Goal: Ask a question

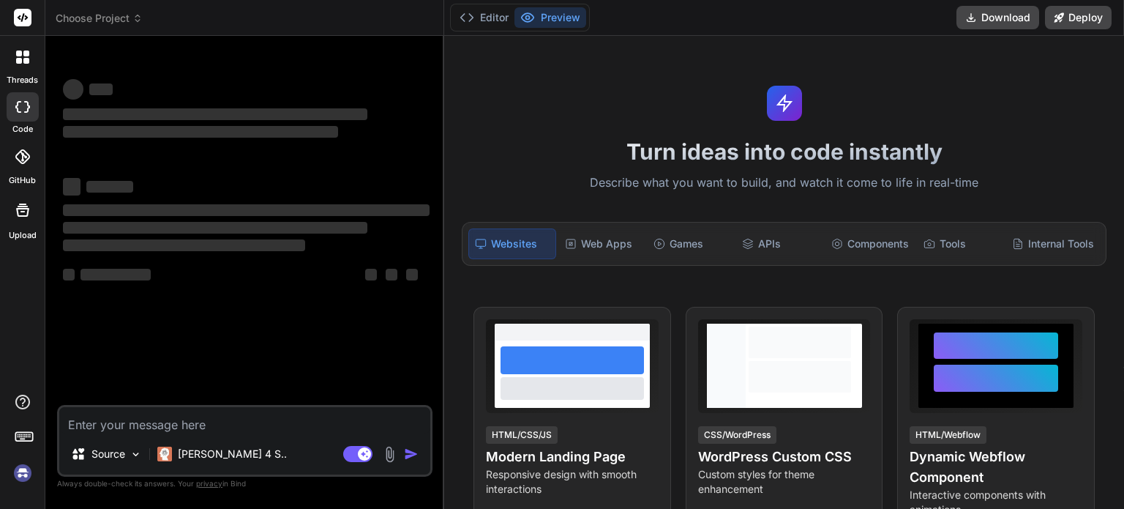
click at [29, 436] on rect at bounding box center [29, 436] width 1 height 1
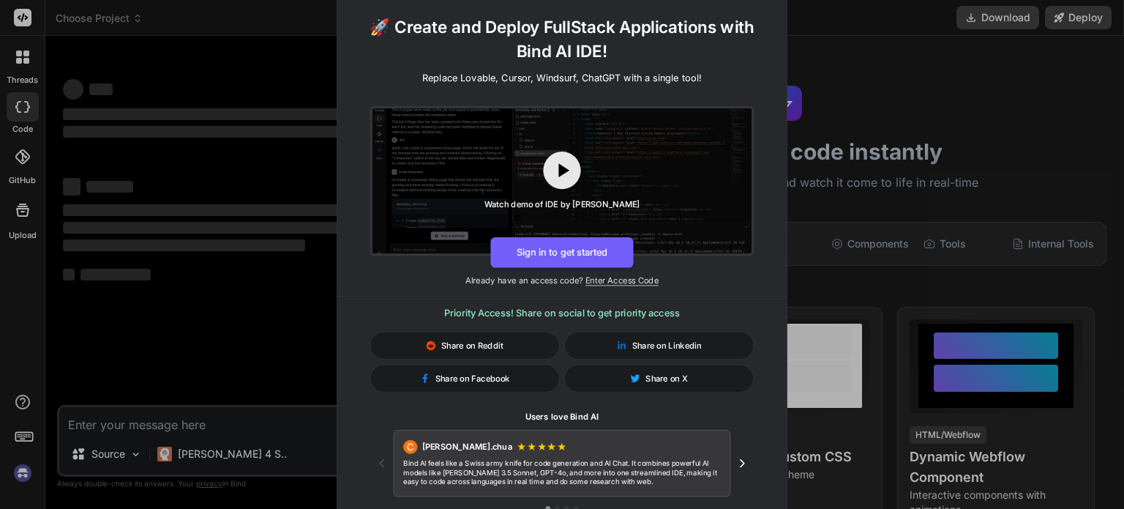
click at [29, 469] on div "🚀 Create and Deploy FullStack Applications with Bind AI IDE! Replace Lovable, C…" at bounding box center [562, 254] width 1124 height 509
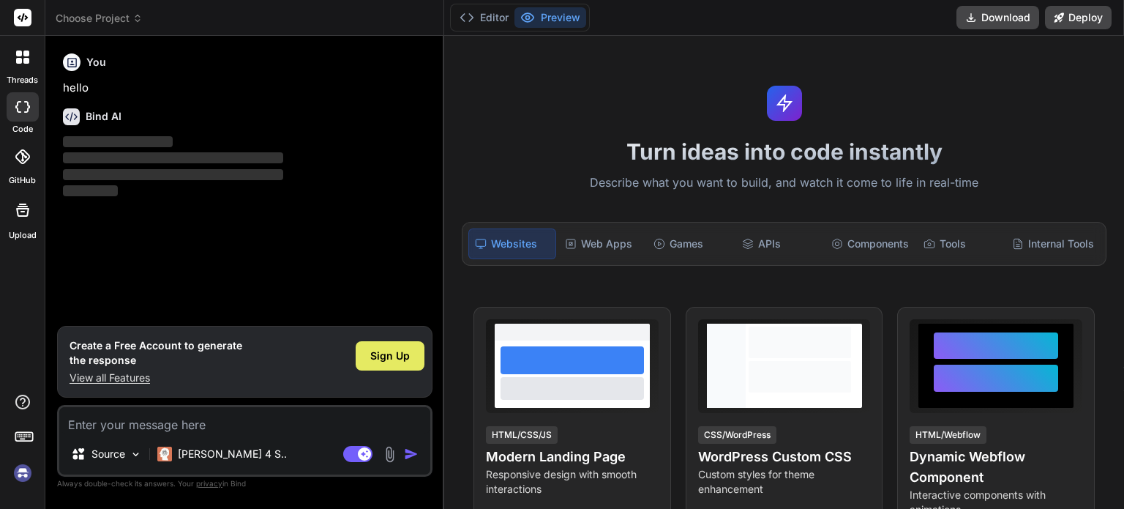
click at [388, 346] on div "Sign Up" at bounding box center [390, 355] width 69 height 29
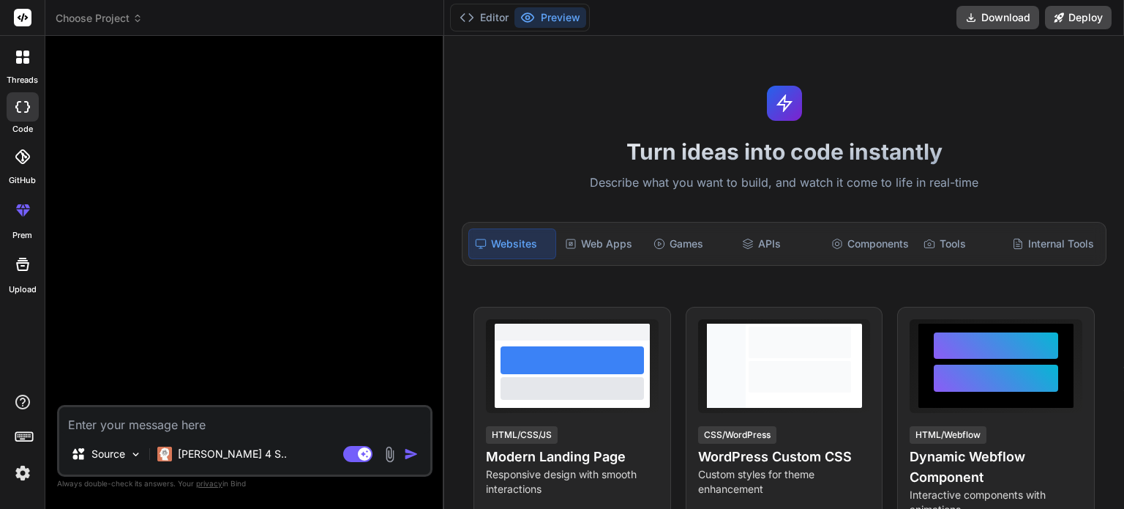
type textarea "x"
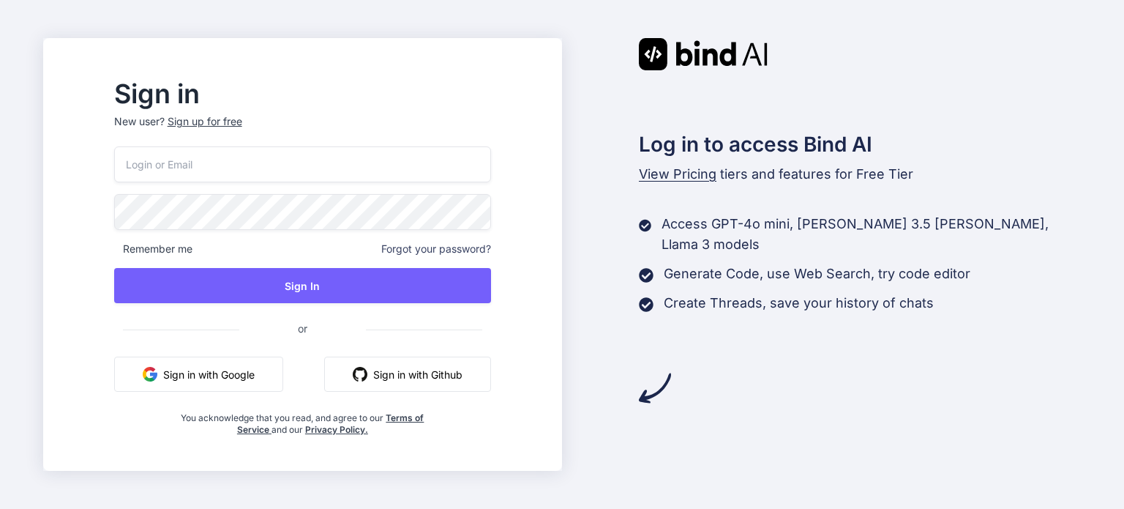
click at [242, 115] on div "Sign up for free" at bounding box center [205, 121] width 75 height 15
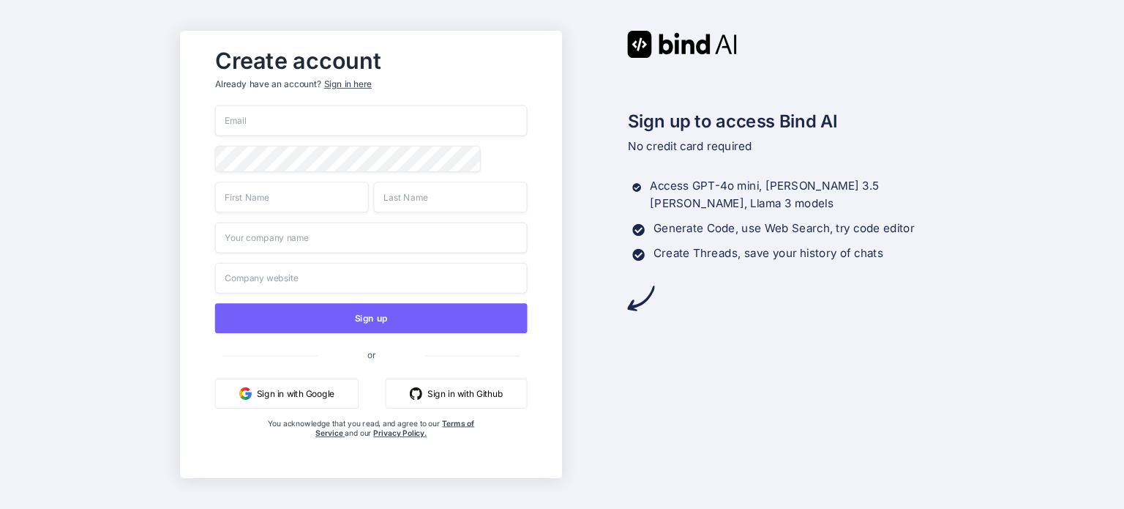
click at [363, 222] on div "Sign up or Sign in with Google Sign in with Github You acknowledge that you rea…" at bounding box center [370, 286] width 312 height 362
click at [353, 231] on input "text" at bounding box center [370, 237] width 312 height 31
type input "dsa"
click at [310, 192] on input "text" at bounding box center [291, 196] width 154 height 31
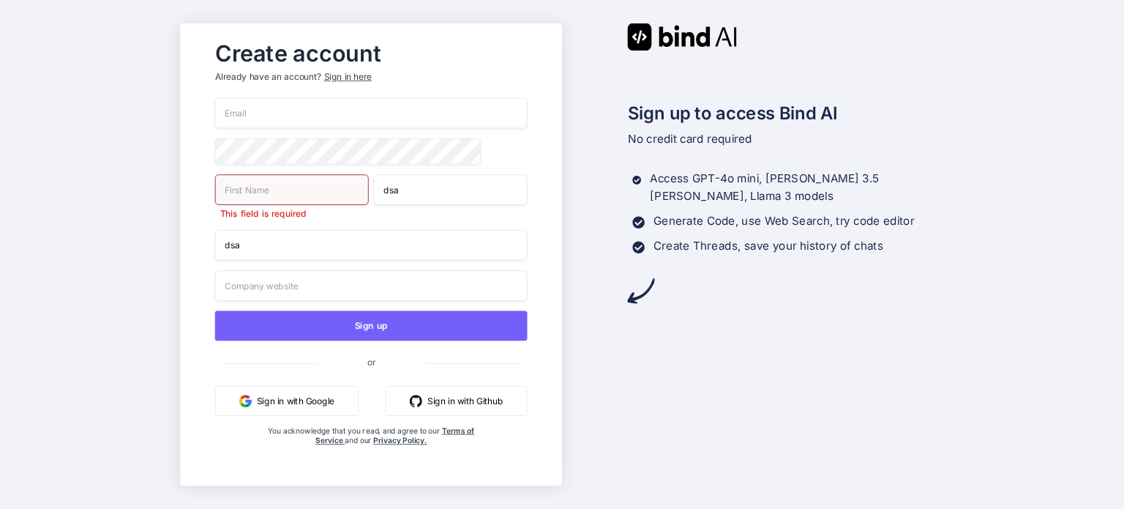
click at [437, 186] on input "dsa" at bounding box center [450, 189] width 154 height 31
click at [434, 192] on input "dsa" at bounding box center [450, 189] width 154 height 31
type input "dsa"
click at [274, 204] on input "s" at bounding box center [291, 189] width 154 height 31
type input "sda"
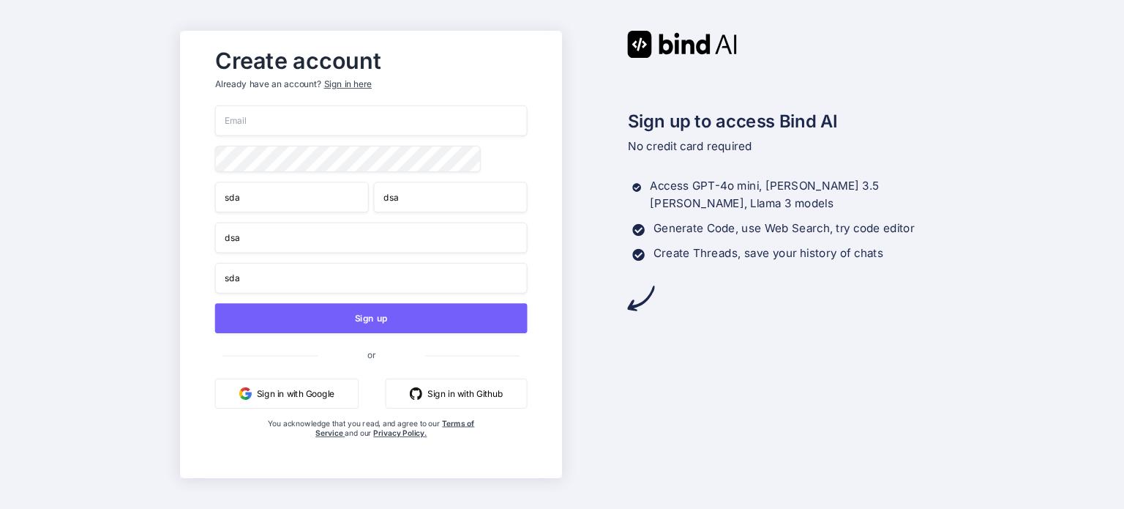
click at [231, 284] on input "sda" at bounding box center [370, 278] width 312 height 31
type input "sda"
drag, startPoint x: 345, startPoint y: 102, endPoint x: 357, endPoint y: 134, distance: 33.8
click at [345, 105] on input "email" at bounding box center [370, 120] width 312 height 31
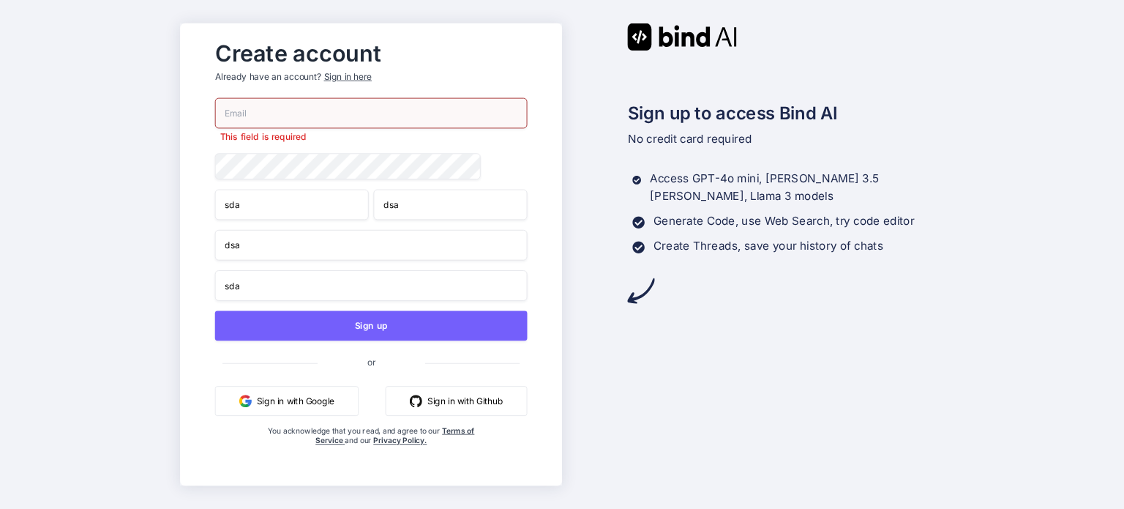
paste input "[EMAIL_ADDRESS][DOMAIN_NAME]"
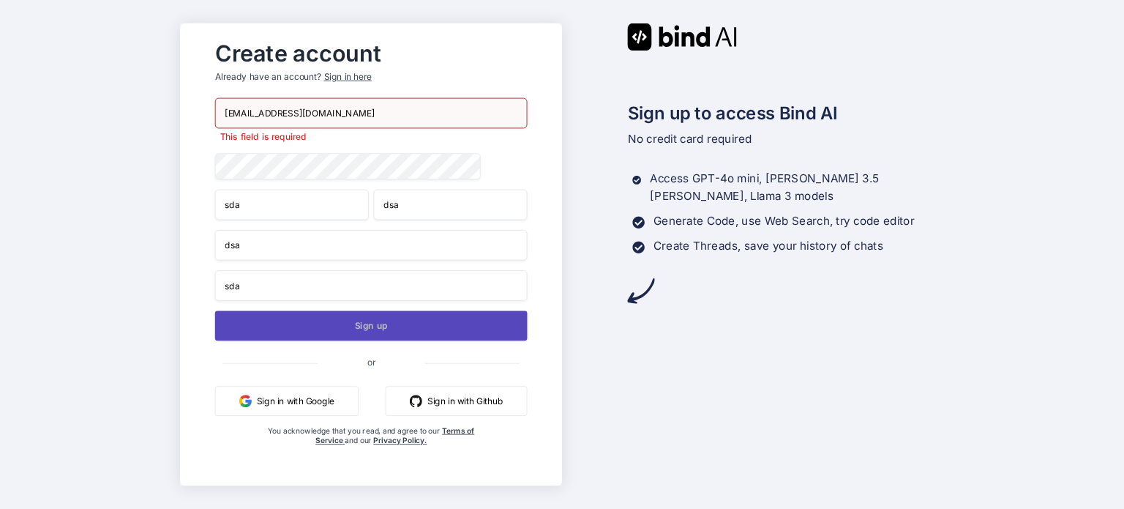
type input "[EMAIL_ADDRESS][DOMAIN_NAME]"
click at [304, 325] on button "Sign up" at bounding box center [370, 325] width 312 height 30
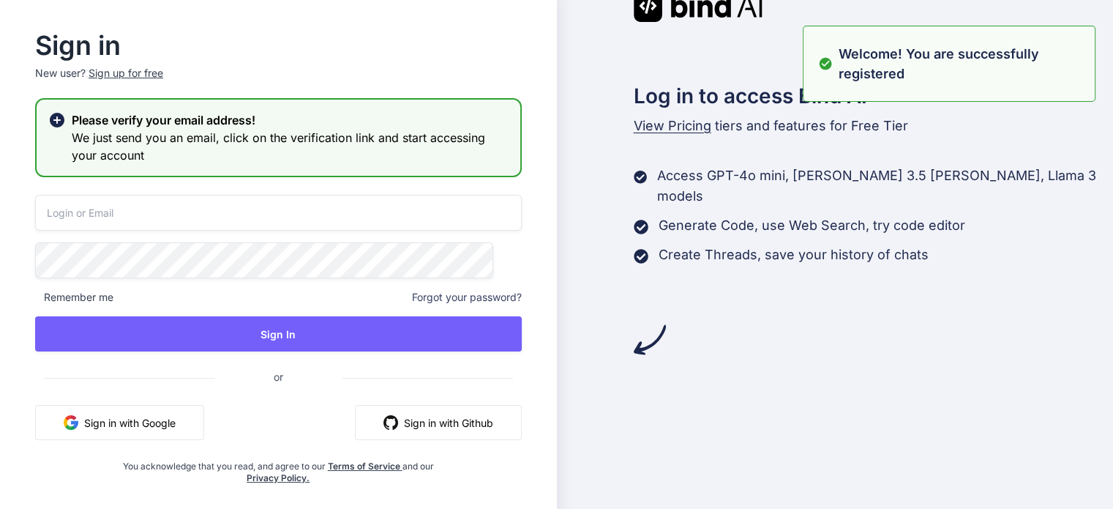
type input "[EMAIL_ADDRESS][DOMAIN_NAME]"
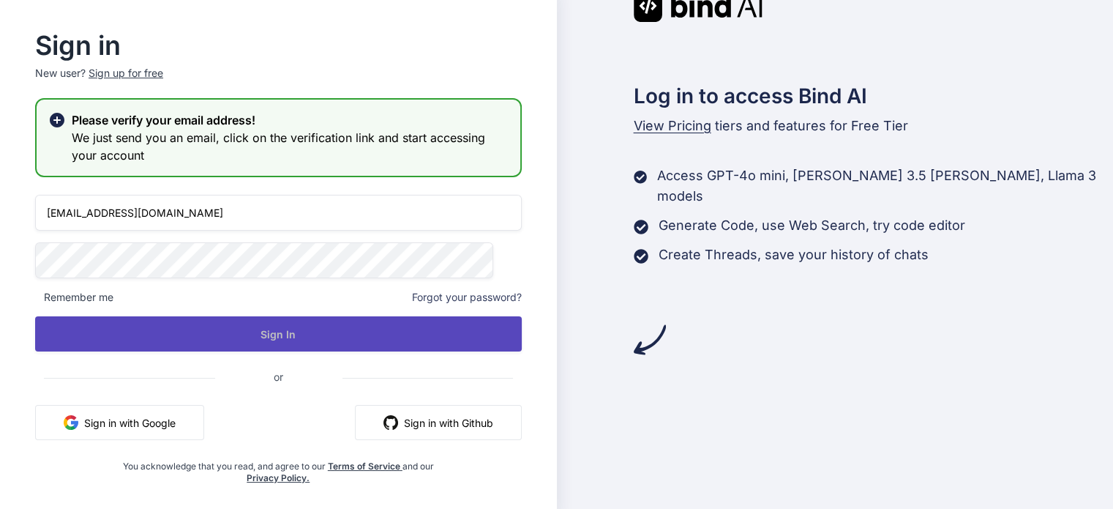
click at [290, 323] on button "Sign In" at bounding box center [278, 333] width 487 height 35
click at [231, 321] on button "Sign In" at bounding box center [278, 333] width 487 height 35
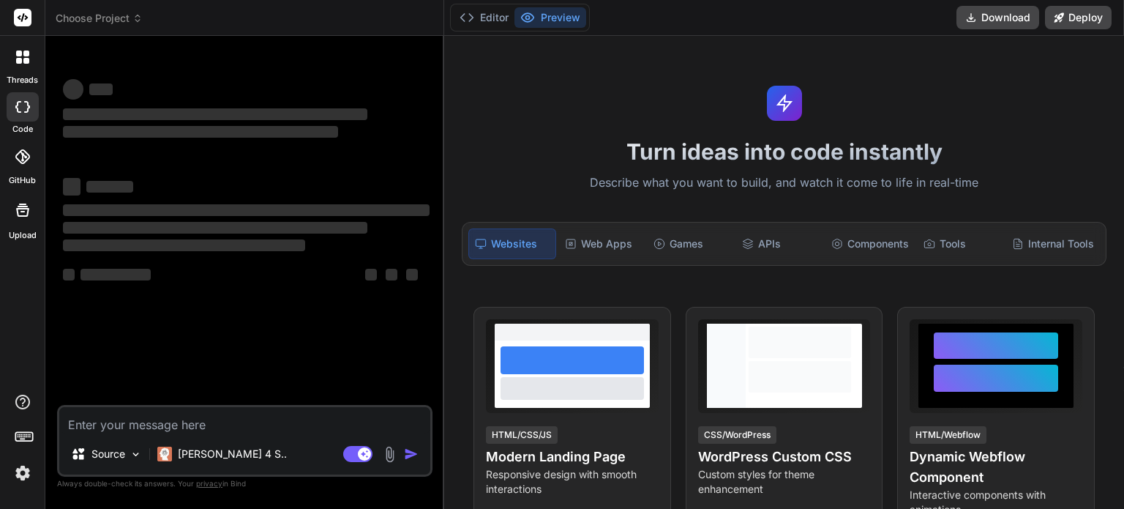
click at [123, 427] on textarea at bounding box center [244, 420] width 371 height 26
type textarea "x"
click at [29, 470] on img at bounding box center [22, 472] width 25 height 25
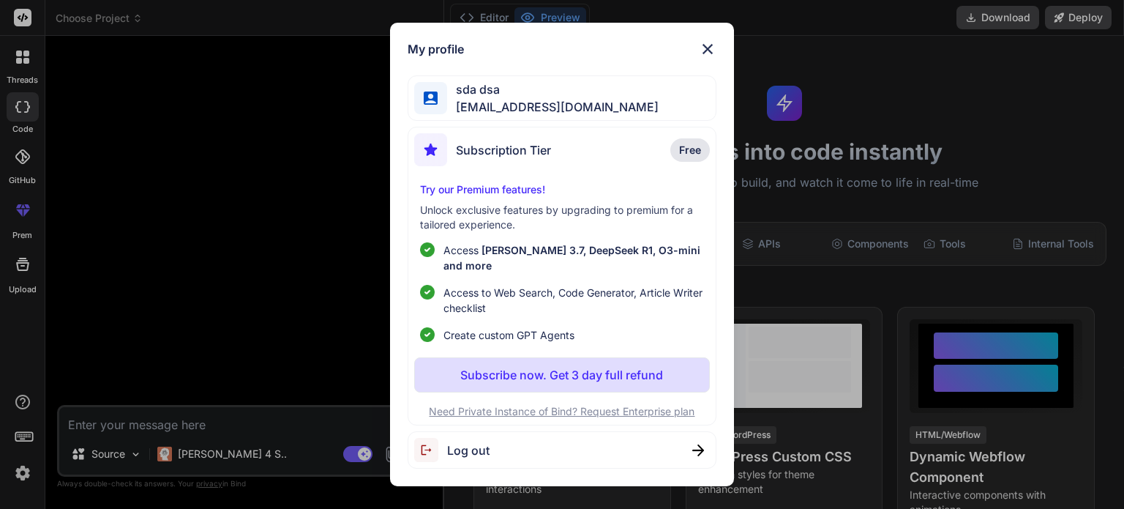
click at [175, 374] on div "My profile sda dsa [EMAIL_ADDRESS][DOMAIN_NAME] Subscription Tier Free Try our …" at bounding box center [562, 254] width 1124 height 509
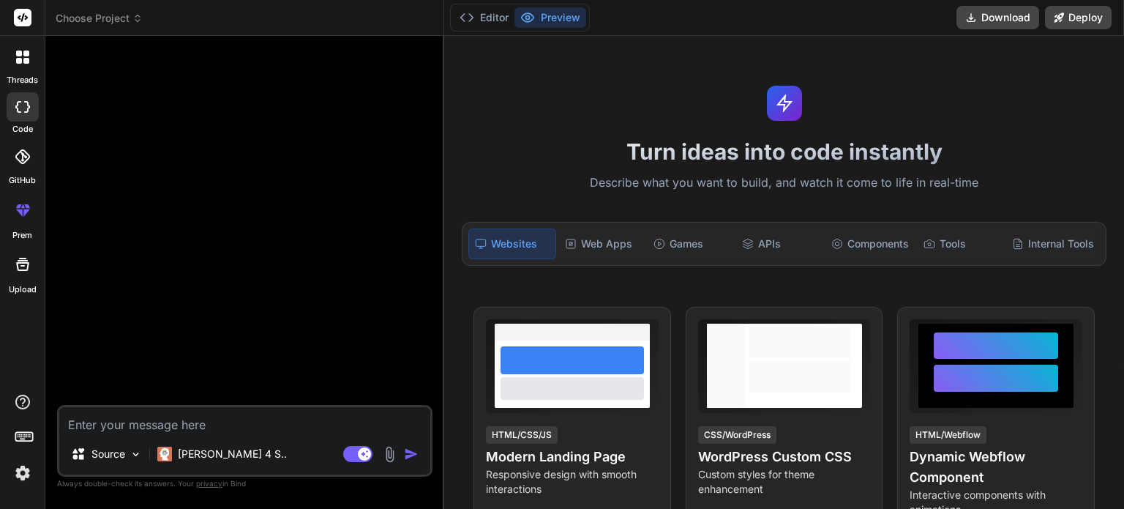
click at [146, 418] on textarea at bounding box center [244, 420] width 371 height 26
paste textarea "[URL][DOMAIN_NAME][SECURITY_DATA][DOMAIN_NAME]"
type textarea "[URL][DOMAIN_NAME][SECURITY_DATA][DOMAIN_NAME]"
type textarea "x"
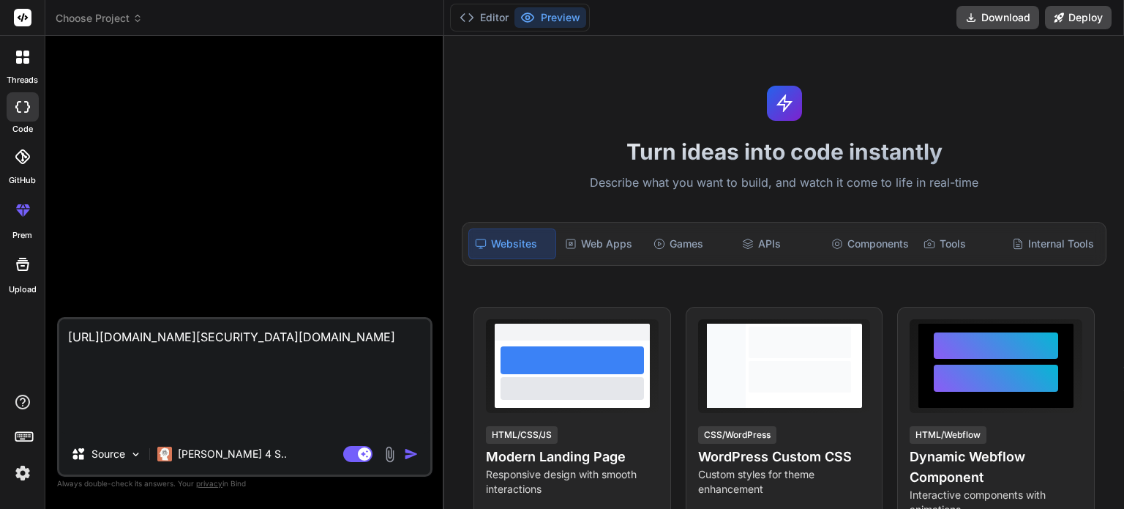
type textarea "x"
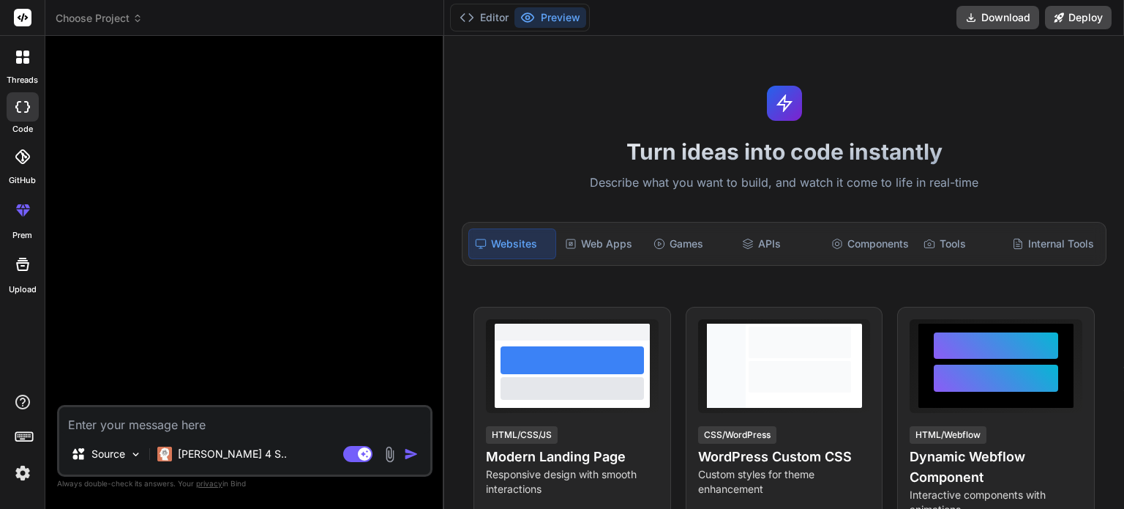
paste textarea "// ==UserScript== // @name Enhanced WebRTC IP + GeoLocation Spoofing // @namesp…"
type textarea "// ==UserScript== // @name Enhanced WebRTC IP + GeoLocation Spoofing // @namesp…"
type textarea "x"
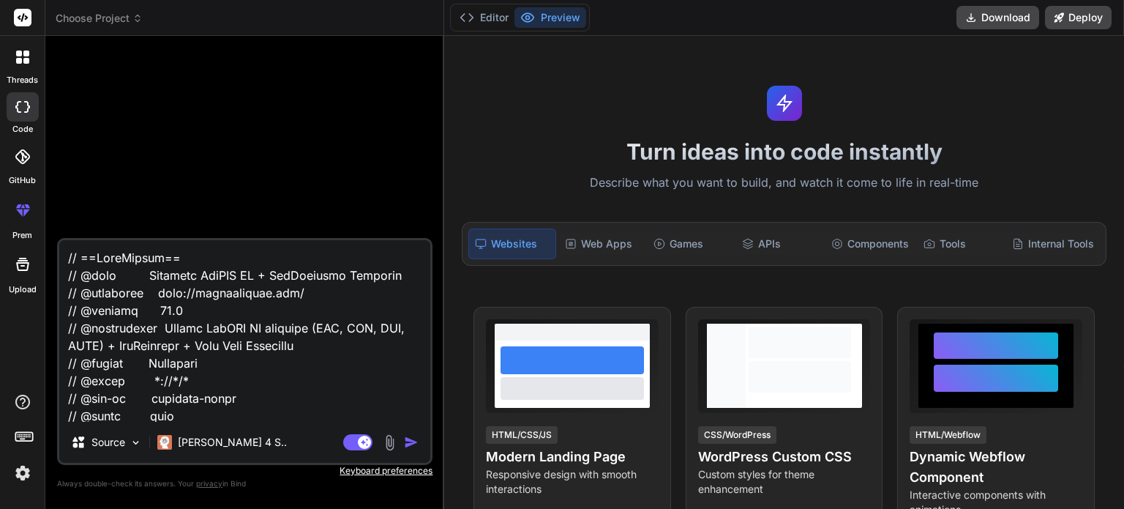
scroll to position [14998, 0]
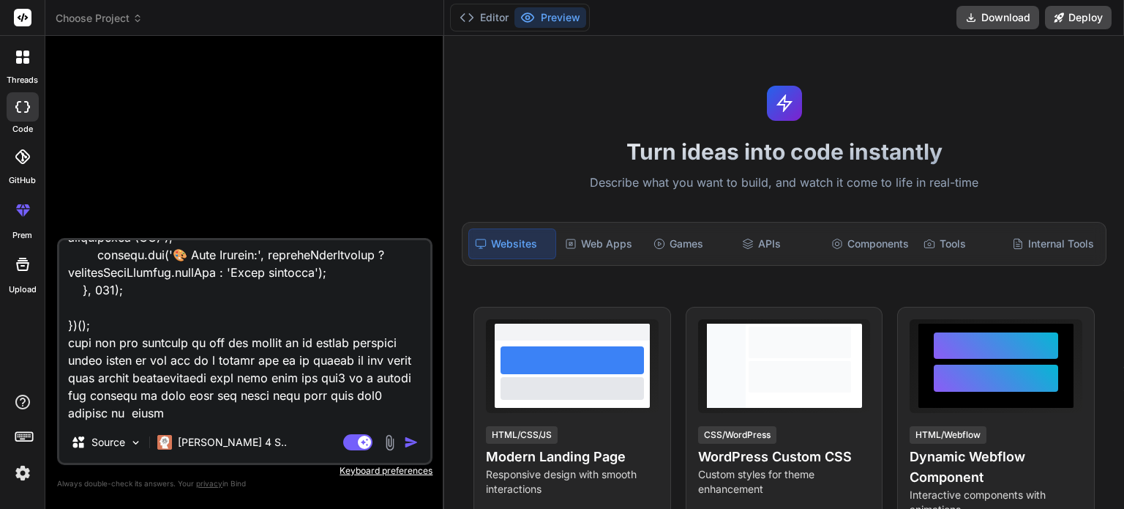
click at [252, 408] on textarea at bounding box center [244, 330] width 371 height 181
click at [161, 323] on textarea at bounding box center [244, 330] width 371 height 181
click at [372, 359] on textarea at bounding box center [244, 330] width 371 height 181
type textarea "// ==UserScript== // @name Enhanced WebRTC IP + GeoLocation Spoofing // @namesp…"
type textarea "x"
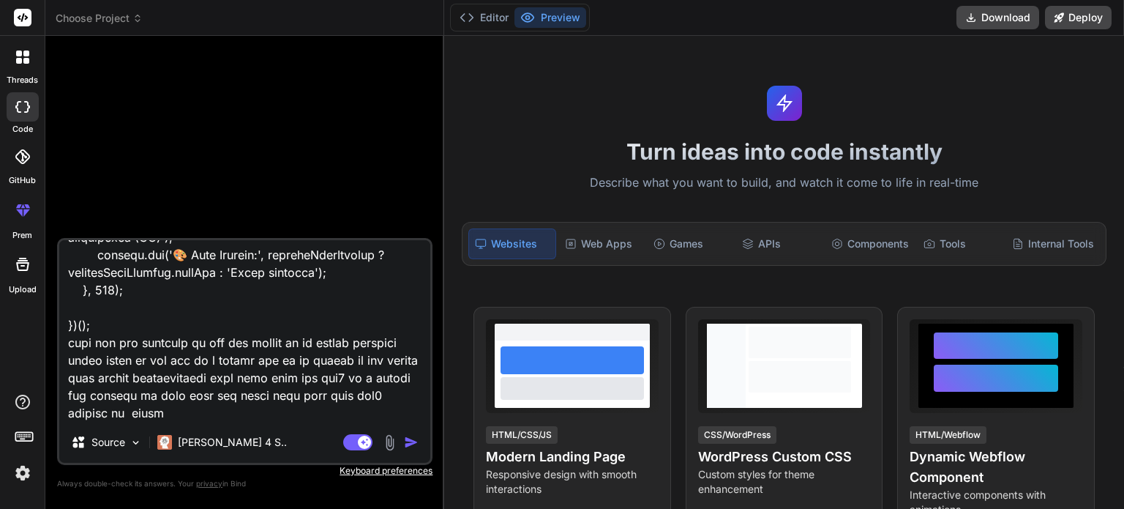
type textarea "// ==UserScript== // @name Enhanced WebRTC IP + GeoLocation Spoofing // @namesp…"
type textarea "x"
type textarea "// ==UserScript== // @name Enhanced WebRTC IP + GeoLocation Spoofing // @namesp…"
type textarea "x"
type textarea "// ==UserScript== // @name Enhanced WebRTC IP + GeoLocation Spoofing // @namesp…"
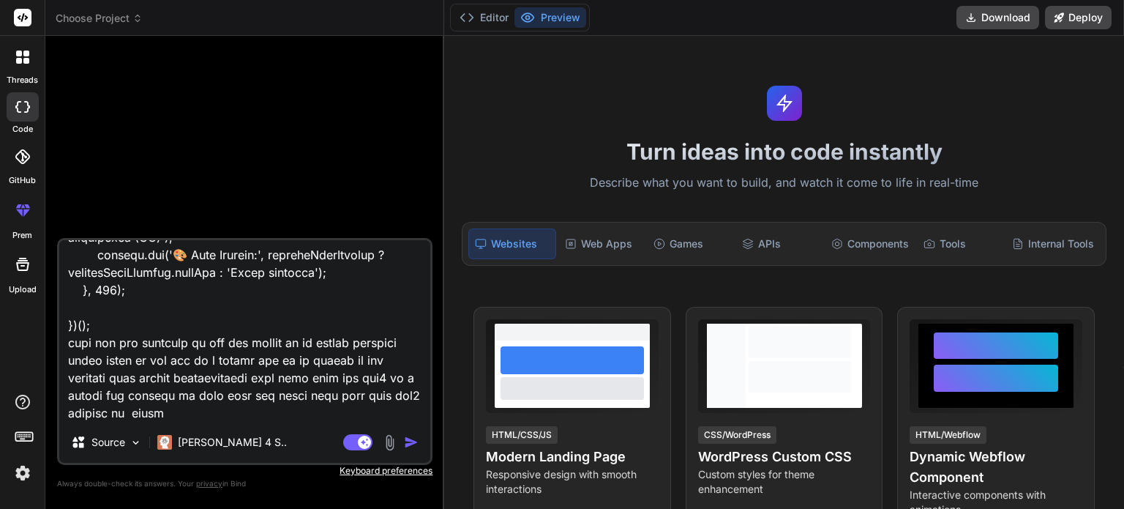
type textarea "x"
type textarea "// ==UserScript== // @name Enhanced WebRTC IP + GeoLocation Spoofing // @namesp…"
type textarea "x"
click at [214, 418] on textarea at bounding box center [244, 330] width 371 height 181
type textarea "// ==UserScript== // @name Enhanced WebRTC IP + GeoLocation Spoofing // @namesp…"
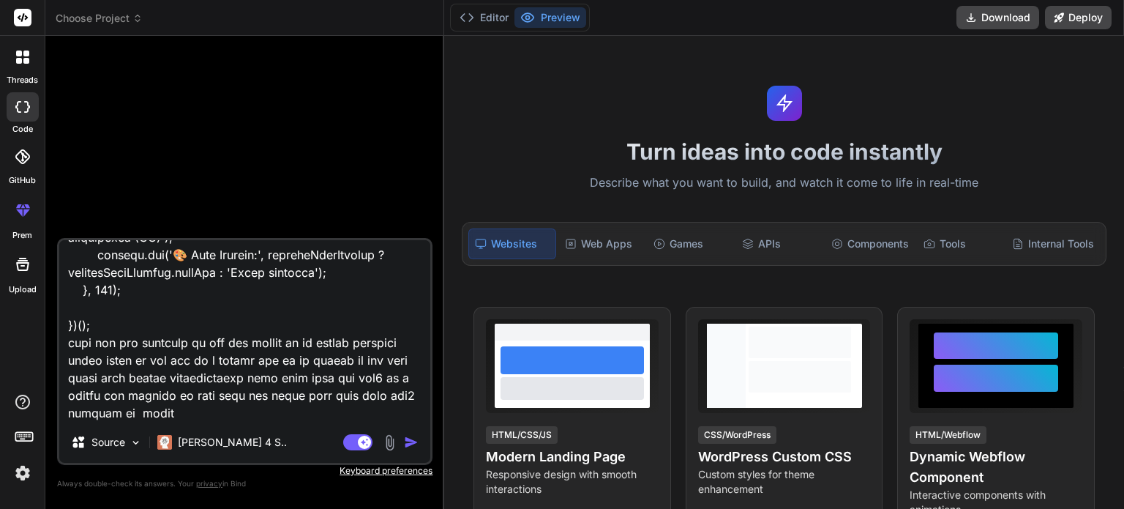
type textarea "x"
type textarea "// ==UserScript== // @name Enhanced WebRTC IP + GeoLocation Spoofing // @namesp…"
type textarea "x"
type textarea "// ==UserScript== // @name Enhanced WebRTC IP + GeoLocation Spoofing // @namesp…"
type textarea "x"
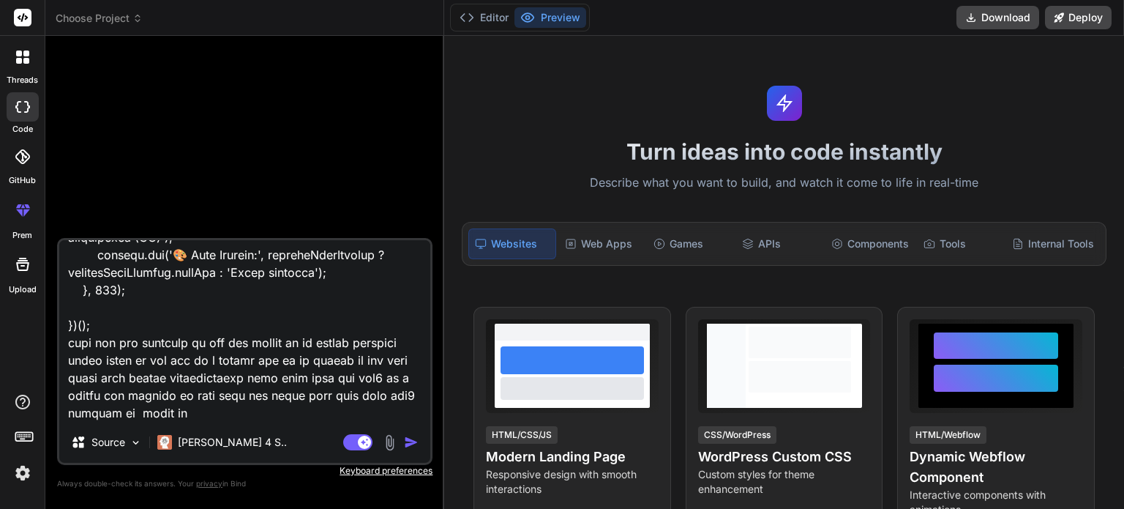
type textarea "// ==UserScript== // @name Enhanced WebRTC IP + GeoLocation Spoofing // @namesp…"
type textarea "x"
type textarea "// ==UserScript== // @name Enhanced WebRTC IP + GeoLocation Spoofing // @namesp…"
type textarea "x"
type textarea "// ==UserScript== // @name Enhanced WebRTC IP + GeoLocation Spoofing // @namesp…"
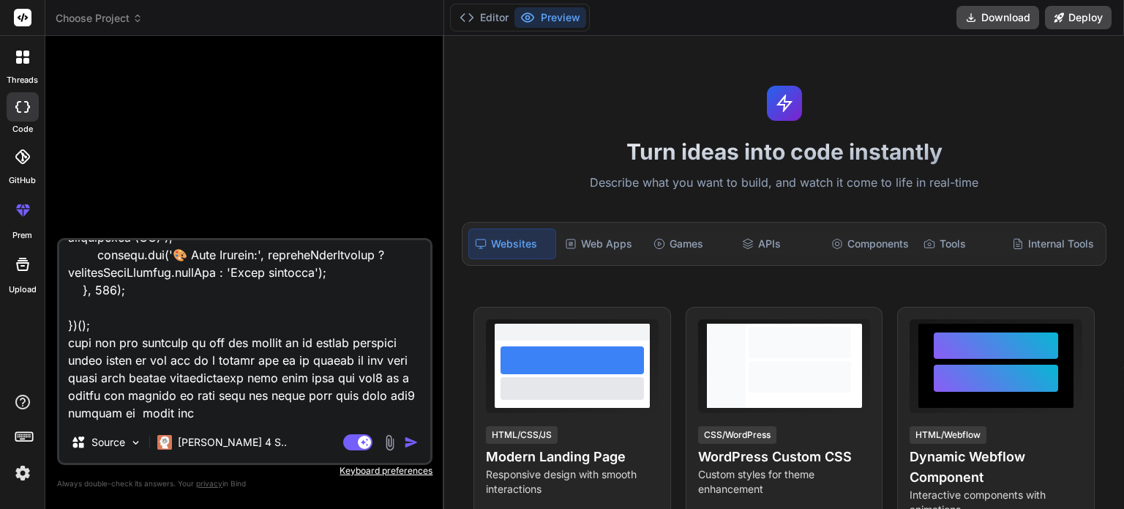
type textarea "x"
type textarea "// ==UserScript== // @name Enhanced WebRTC IP + GeoLocation Spoofing // @namesp…"
type textarea "x"
type textarea "// ==UserScript== // @name Enhanced WebRTC IP + GeoLocation Spoofing // @namesp…"
type textarea "x"
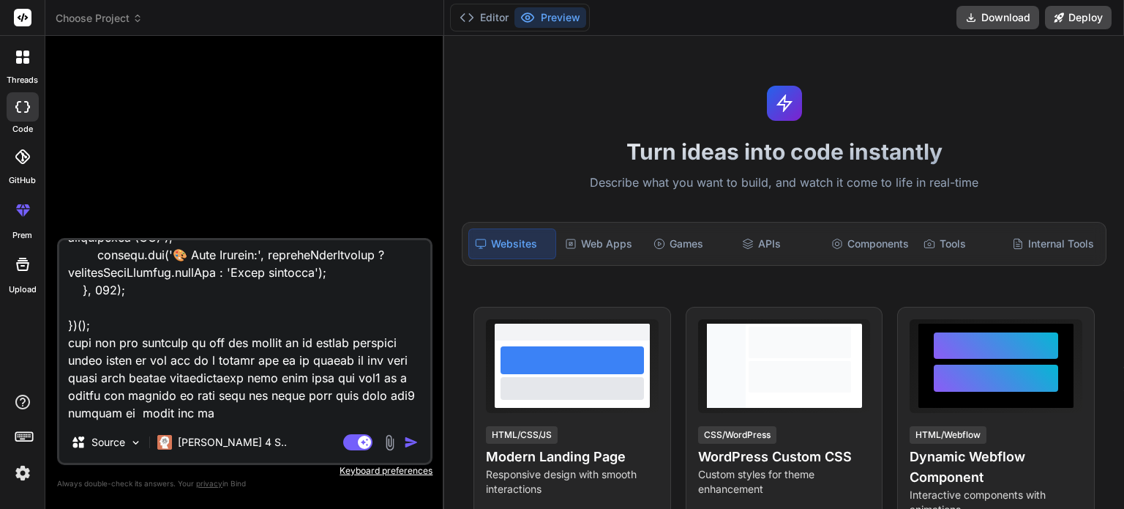
type textarea "// ==UserScript== // @name Enhanced WebRTC IP + GeoLocation Spoofing // @namesp…"
type textarea "x"
type textarea "// ==UserScript== // @name Enhanced WebRTC IP + GeoLocation Spoofing // @namesp…"
type textarea "x"
type textarea "// ==UserScript== // @name Enhanced WebRTC IP + GeoLocation Spoofing // @namesp…"
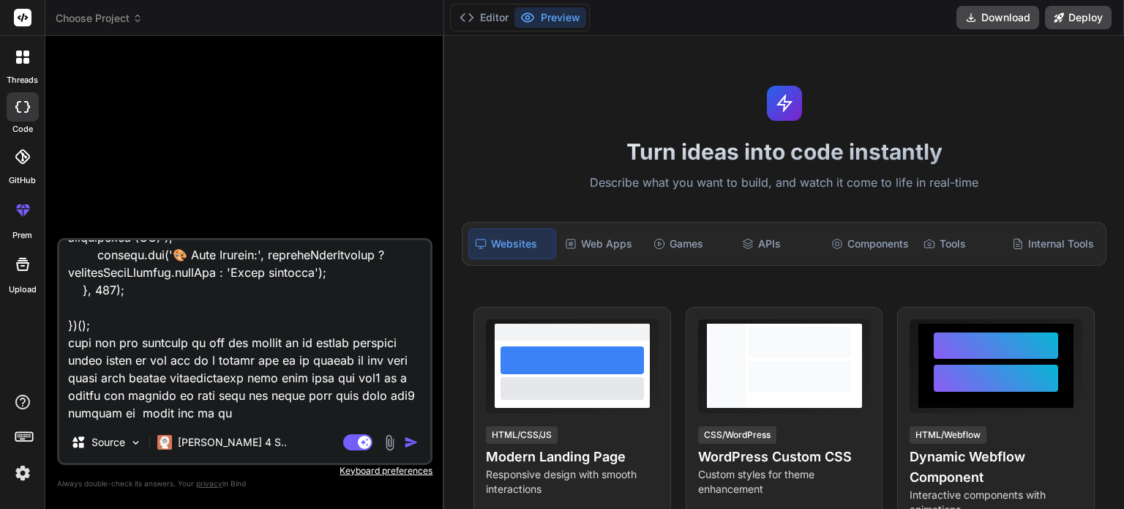
type textarea "x"
type textarea "// ==UserScript== // @name Enhanced WebRTC IP + GeoLocation Spoofing // @namesp…"
type textarea "x"
type textarea "// ==UserScript== // @name Enhanced WebRTC IP + GeoLocation Spoofing // @namesp…"
type textarea "x"
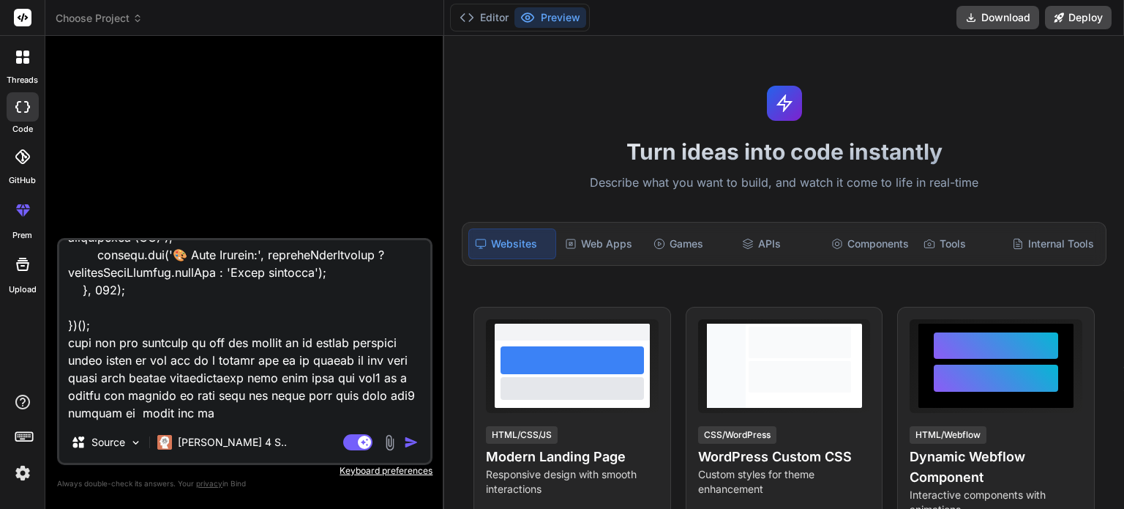
type textarea "// ==UserScript== // @name Enhanced WebRTC IP + GeoLocation Spoofing // @namesp…"
type textarea "x"
type textarea "// ==UserScript== // @name Enhanced WebRTC IP + GeoLocation Spoofing // @namesp…"
type textarea "x"
type textarea "// ==UserScript== // @name Enhanced WebRTC IP + GeoLocation Spoofing // @namesp…"
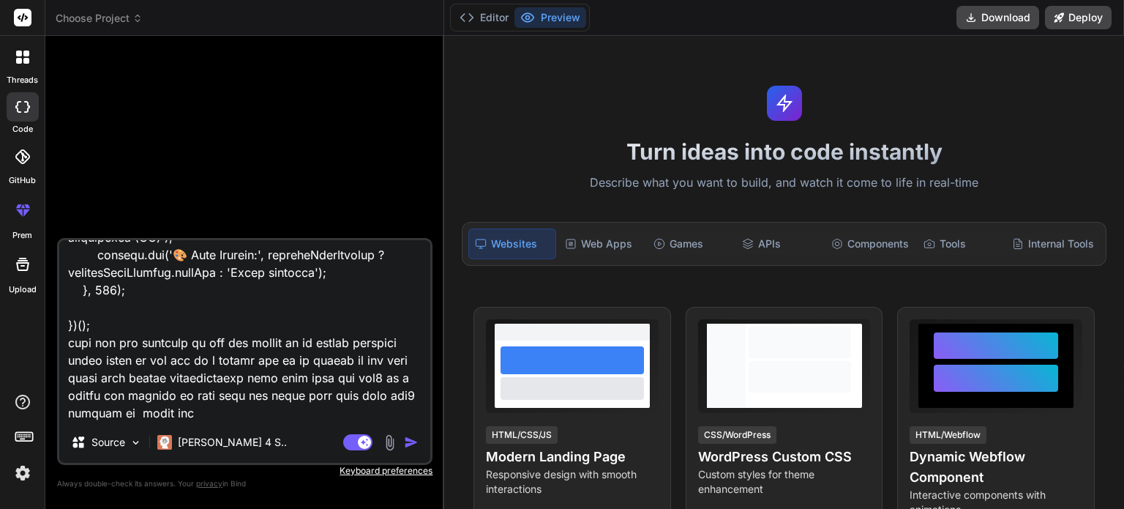
type textarea "x"
type textarea "// ==UserScript== // @name Enhanced WebRTC IP + GeoLocation Spoofing // @namesp…"
type textarea "x"
type textarea "// ==UserScript== // @name Enhanced WebRTC IP + GeoLocation Spoofing // @namesp…"
type textarea "x"
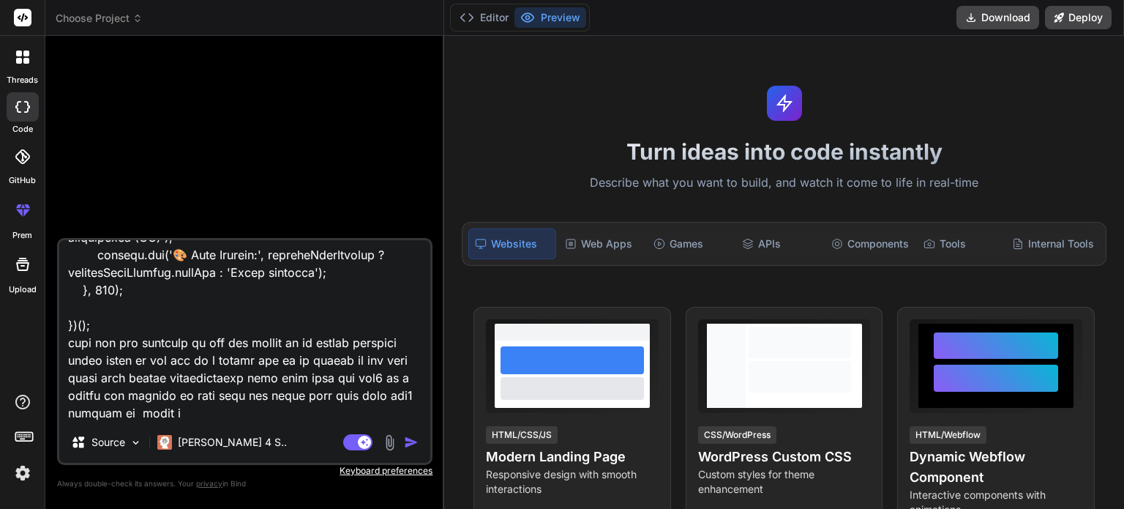
type textarea "// ==UserScript== // @name Enhanced WebRTC IP + GeoLocation Spoofing // @namesp…"
type textarea "x"
type textarea "// ==UserScript== // @name Enhanced WebRTC IP + GeoLocation Spoofing // @namesp…"
type textarea "x"
type textarea "// ==UserScript== // @name Enhanced WebRTC IP + GeoLocation Spoofing // @namesp…"
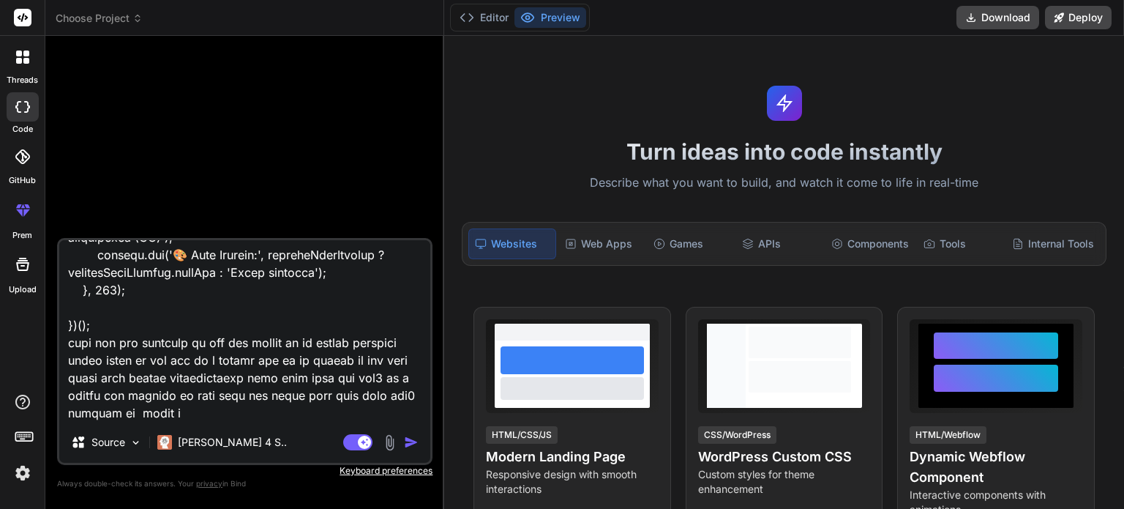
type textarea "x"
type textarea "// ==UserScript== // @name Enhanced WebRTC IP + GeoLocation Spoofing // @namesp…"
type textarea "x"
type textarea "// ==UserScript== // @name Enhanced WebRTC IP + GeoLocation Spoofing // @namesp…"
type textarea "x"
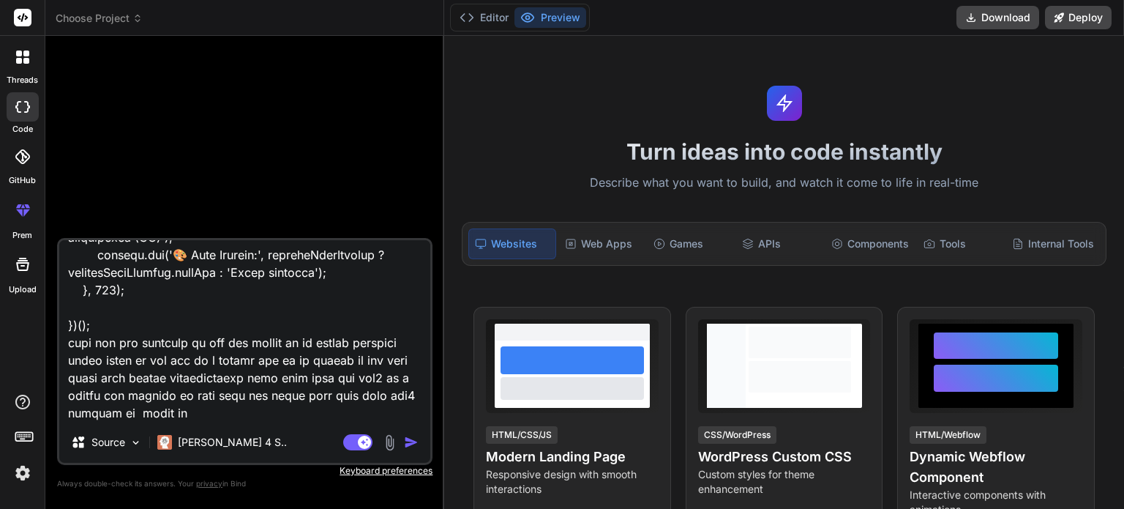
type textarea "// ==UserScript== // @name Enhanced WebRTC IP + GeoLocation Spoofing // @namesp…"
type textarea "x"
type textarea "// ==UserScript== // @name Enhanced WebRTC IP + GeoLocation Spoofing // @namesp…"
type textarea "x"
type textarea "// ==UserScript== // @name Enhanced WebRTC IP + GeoLocation Spoofing // @namesp…"
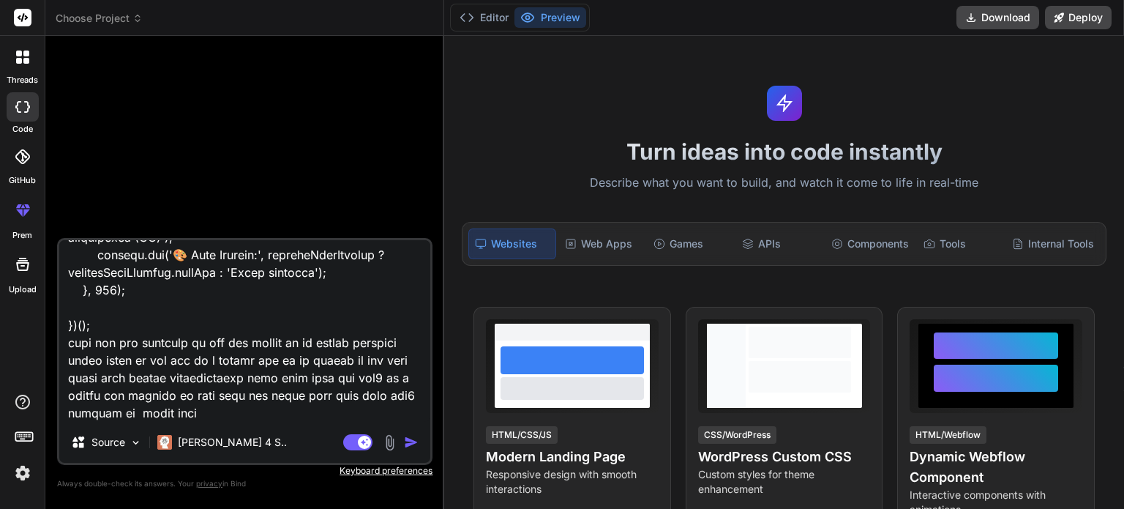
type textarea "x"
type textarea "// ==UserScript== // @name Enhanced WebRTC IP + GeoLocation Spoofing // @namesp…"
type textarea "x"
type textarea "// ==UserScript== // @name Enhanced WebRTC IP + GeoLocation Spoofing // @namesp…"
type textarea "x"
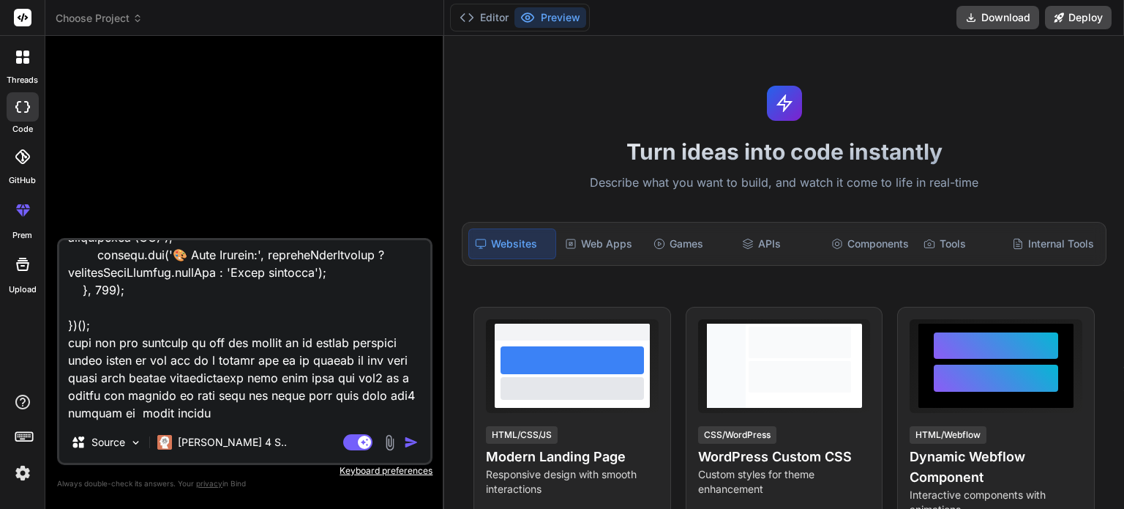
type textarea "// ==UserScript== // @name Enhanced WebRTC IP + GeoLocation Spoofing // @namesp…"
type textarea "x"
type textarea "// ==UserScript== // @name Enhanced WebRTC IP + GeoLocation Spoofing // @namesp…"
type textarea "x"
type textarea "// ==UserScript== // @name Enhanced WebRTC IP + GeoLocation Spoofing // @namesp…"
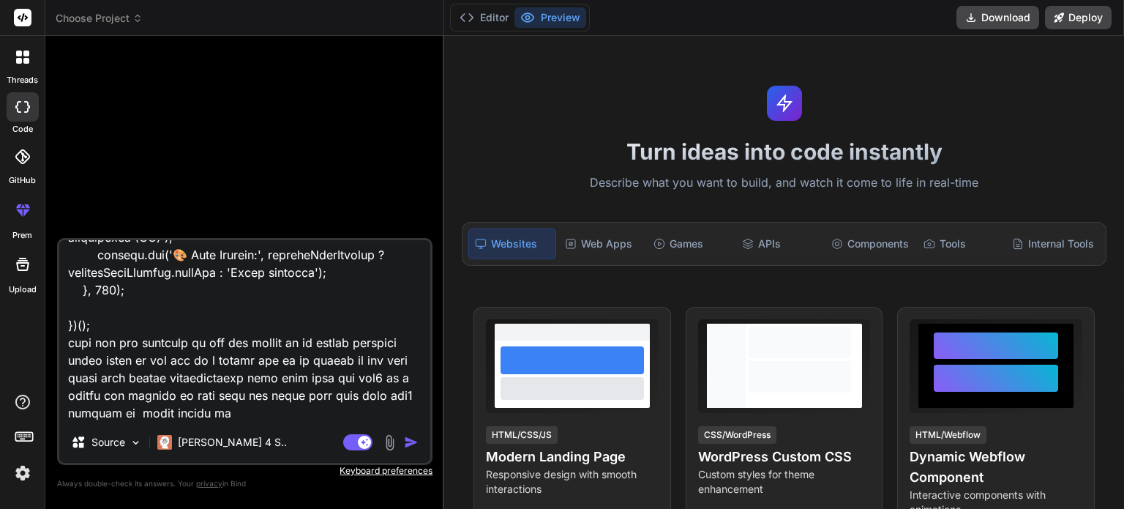
type textarea "x"
type textarea "// ==UserScript== // @name Enhanced WebRTC IP + GeoLocation Spoofing // @namesp…"
type textarea "x"
type textarea "// ==UserScript== // @name Enhanced WebRTC IP + GeoLocation Spoofing // @namesp…"
type textarea "x"
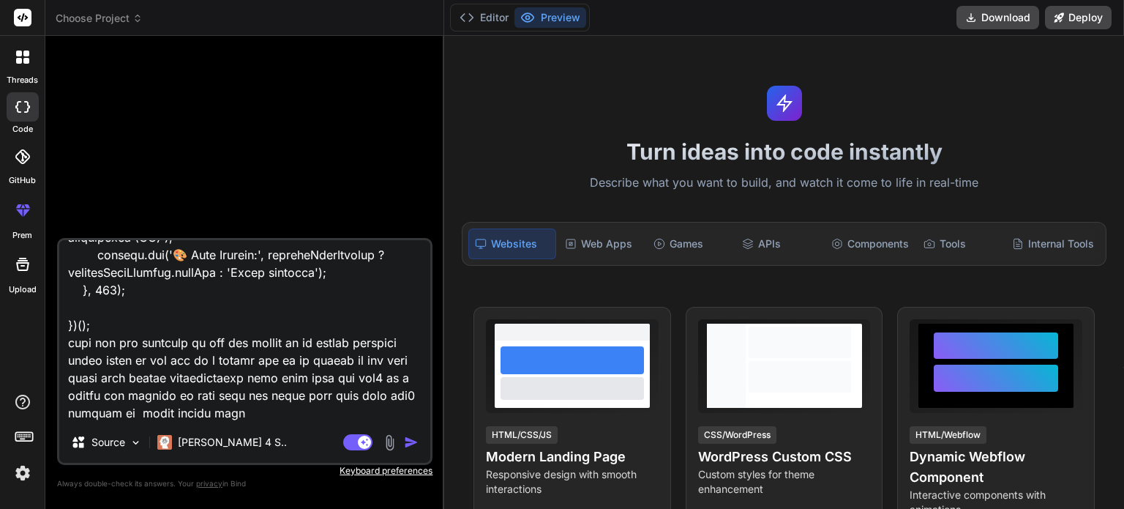
type textarea "// ==UserScript== // @name Enhanced WebRTC IP + GeoLocation Spoofing // @namesp…"
type textarea "x"
type textarea "// ==UserScript== // @name Enhanced WebRTC IP + GeoLocation Spoofing // @namesp…"
type textarea "x"
type textarea "// ==UserScript== // @name Enhanced WebRTC IP + GeoLocation Spoofing // @namesp…"
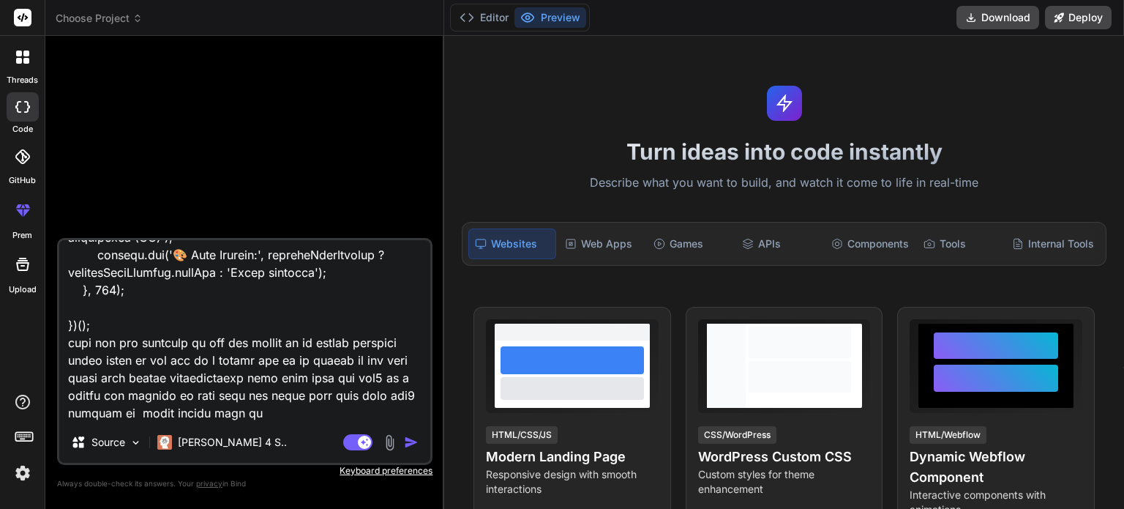
type textarea "x"
type textarea "// ==UserScript== // @name Enhanced WebRTC IP + GeoLocation Spoofing // @namesp…"
type textarea "x"
type textarea "// ==UserScript== // @name Enhanced WebRTC IP + GeoLocation Spoofing // @namesp…"
type textarea "x"
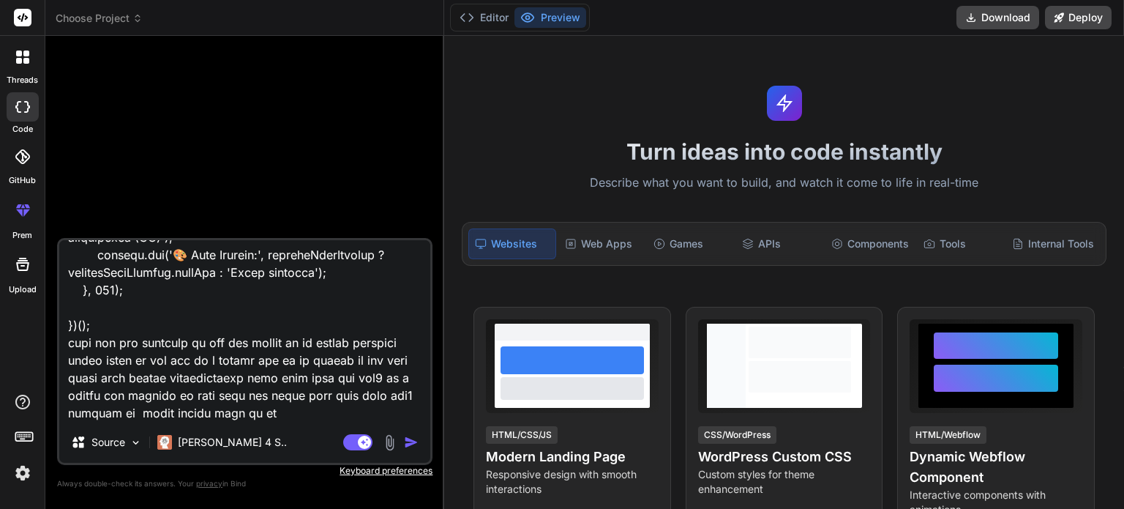
type textarea "// ==UserScript== // @name Enhanced WebRTC IP + GeoLocation Spoofing // @namesp…"
type textarea "x"
type textarea "// ==UserScript== // @name Enhanced WebRTC IP + GeoLocation Spoofing // @namesp…"
type textarea "x"
type textarea "// ==UserScript== // @name Enhanced WebRTC IP + GeoLocation Spoofing // @namesp…"
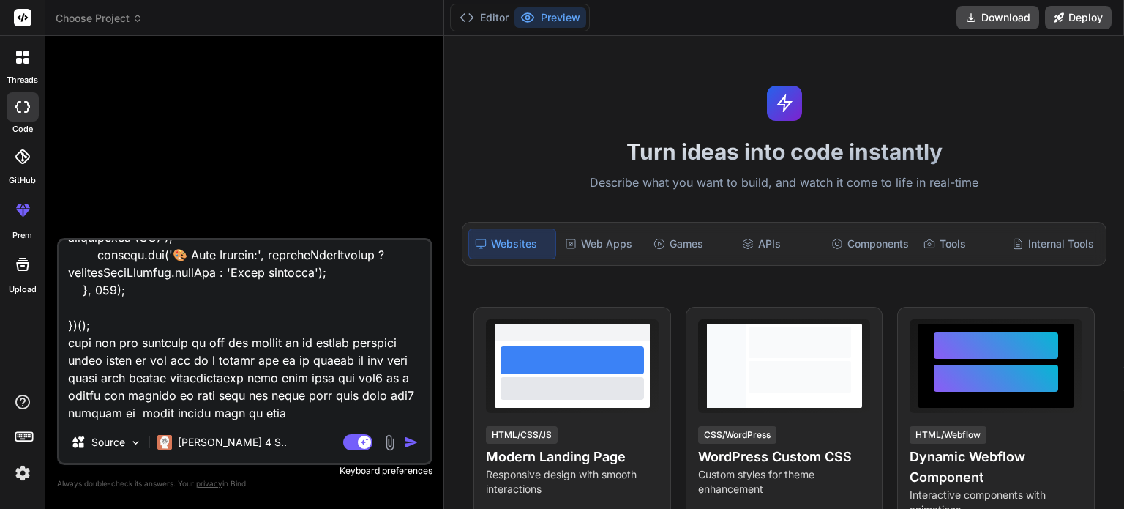
type textarea "x"
type textarea "// ==UserScript== // @name Enhanced WebRTC IP + GeoLocation Spoofing // @namesp…"
type textarea "x"
type textarea "// ==UserScript== // @name Enhanced WebRTC IP + GeoLocation Spoofing // @namesp…"
type textarea "x"
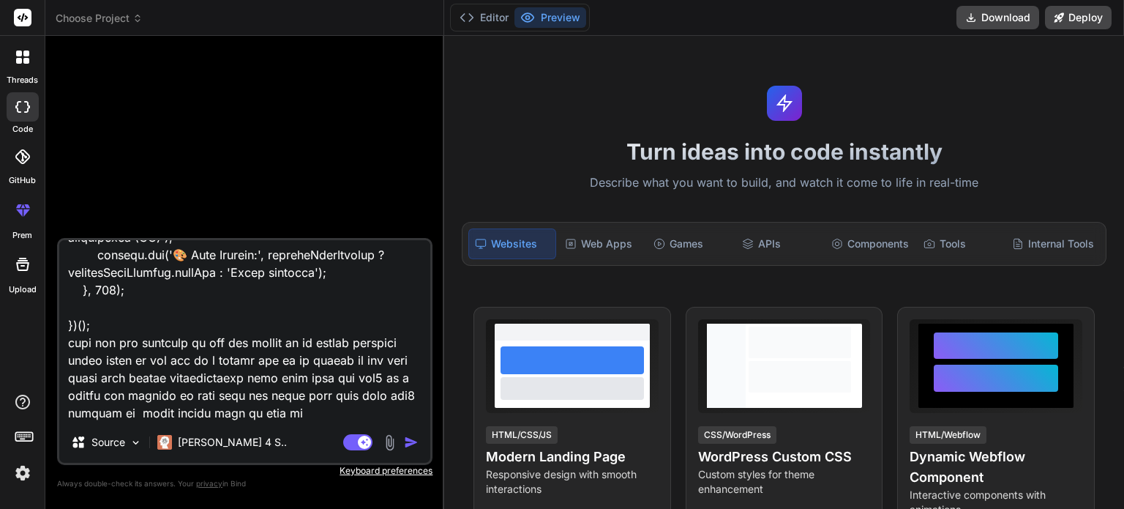
type textarea "// ==UserScript== // @name Enhanced WebRTC IP + GeoLocation Spoofing // @namesp…"
type textarea "x"
type textarea "// ==UserScript== // @name Enhanced WebRTC IP + GeoLocation Spoofing // @namesp…"
type textarea "x"
type textarea "// ==UserScript== // @name Enhanced WebRTC IP + GeoLocation Spoofing // @namesp…"
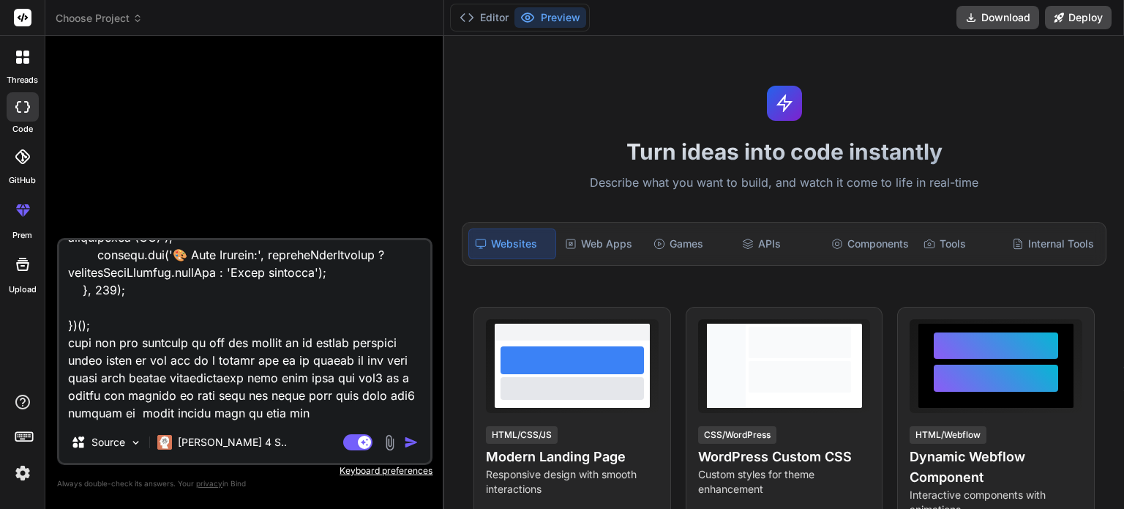
type textarea "x"
type textarea "// ==UserScript== // @name Enhanced WebRTC IP + GeoLocation Spoofing // @namesp…"
type textarea "x"
type textarea "// ==UserScript== // @name Enhanced WebRTC IP + GeoLocation Spoofing // @namesp…"
type textarea "x"
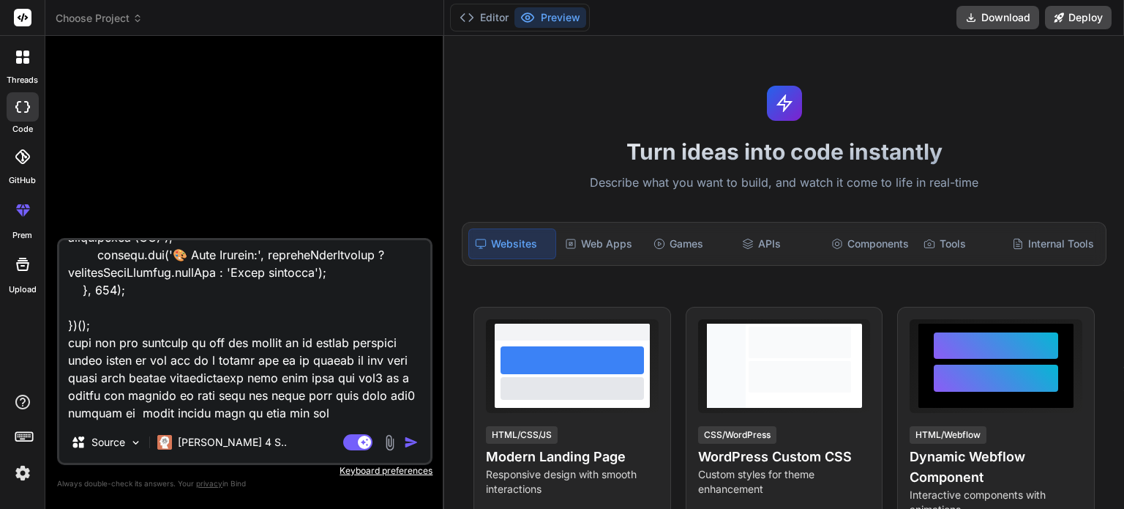
type textarea "// ==UserScript== // @name Enhanced WebRTC IP + GeoLocation Spoofing // @namesp…"
type textarea "x"
type textarea "// ==UserScript== // @name Enhanced WebRTC IP + GeoLocation Spoofing // @namesp…"
type textarea "x"
type textarea "// ==UserScript== // @name Enhanced WebRTC IP + GeoLocation Spoofing // @namesp…"
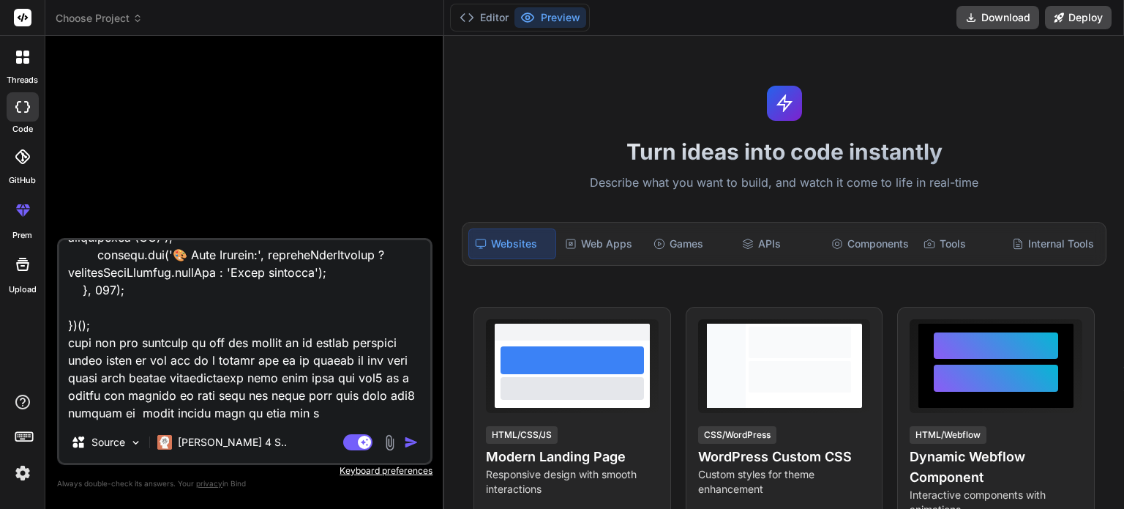
type textarea "x"
type textarea "// ==UserScript== // @name Enhanced WebRTC IP + GeoLocation Spoofing // @namesp…"
type textarea "x"
type textarea "// ==UserScript== // @name Enhanced WebRTC IP + GeoLocation Spoofing // @namesp…"
type textarea "x"
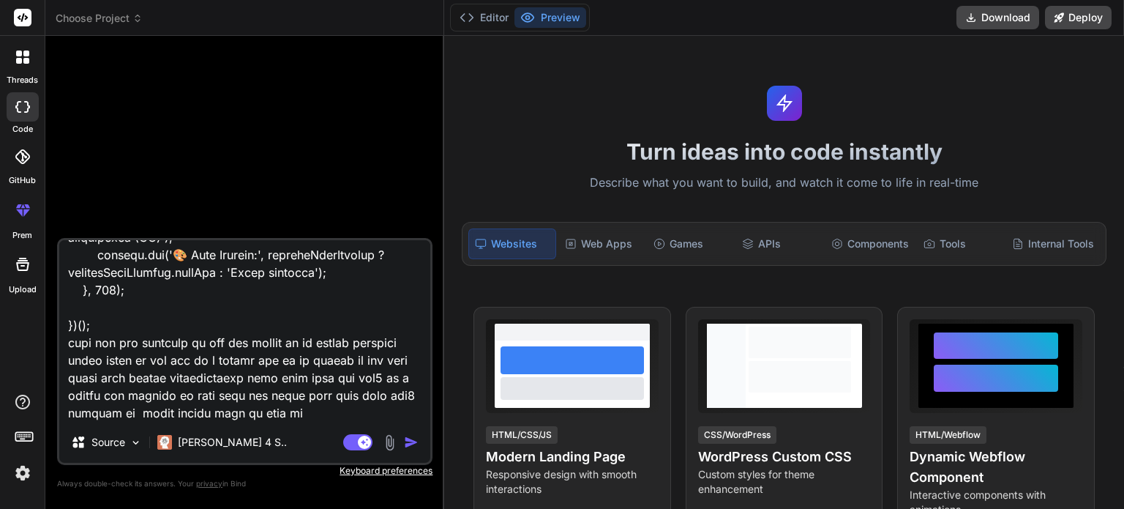
type textarea "// ==UserScript== // @name Enhanced WebRTC IP + GeoLocation Spoofing // @namesp…"
type textarea "x"
type textarea "// ==UserScript== // @name Enhanced WebRTC IP + GeoLocation Spoofing // @namesp…"
type textarea "x"
type textarea "// ==UserScript== // @name Enhanced WebRTC IP + GeoLocation Spoofing // @namesp…"
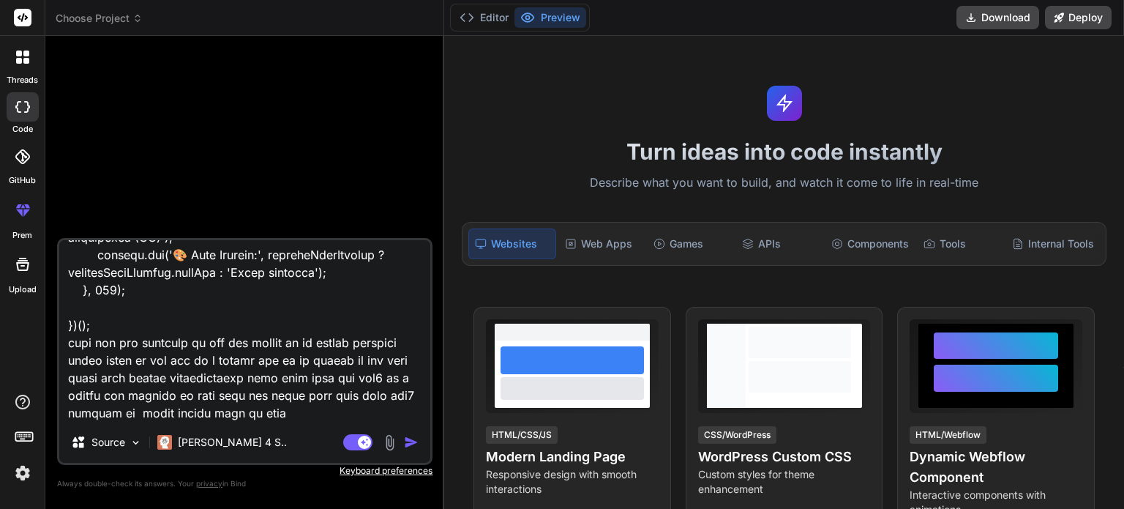
type textarea "x"
type textarea "// ==UserScript== // @name Enhanced WebRTC IP + GeoLocation Spoofing // @namesp…"
type textarea "x"
type textarea "// ==UserScript== // @name Enhanced WebRTC IP + GeoLocation Spoofing // @namesp…"
type textarea "x"
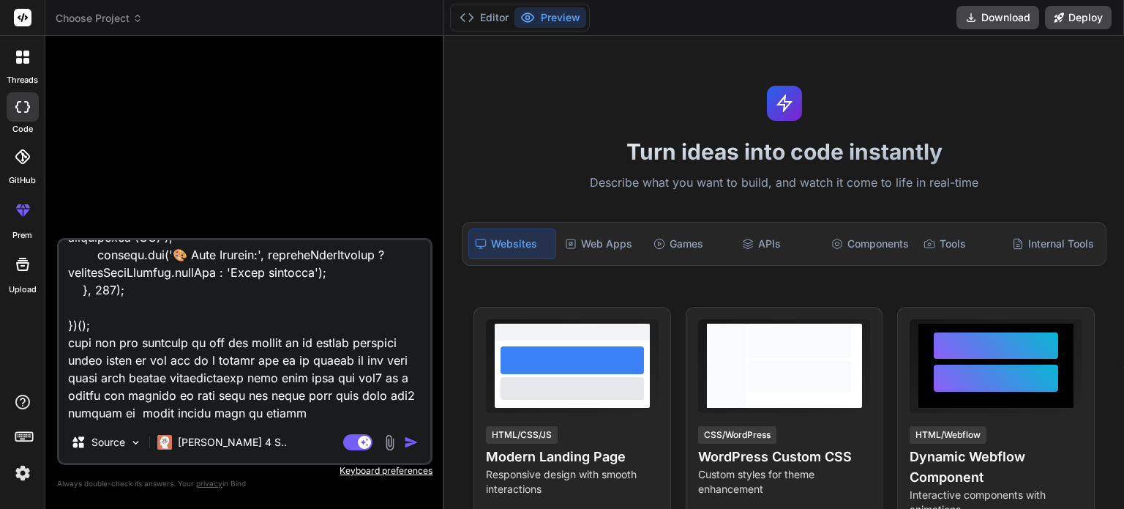
type textarea "// ==UserScript== // @name Enhanced WebRTC IP + GeoLocation Spoofing // @namesp…"
type textarea "x"
type textarea "// ==UserScript== // @name Enhanced WebRTC IP + GeoLocation Spoofing // @namesp…"
type textarea "x"
type textarea "// ==UserScript== // @name Enhanced WebRTC IP + GeoLocation Spoofing // @namesp…"
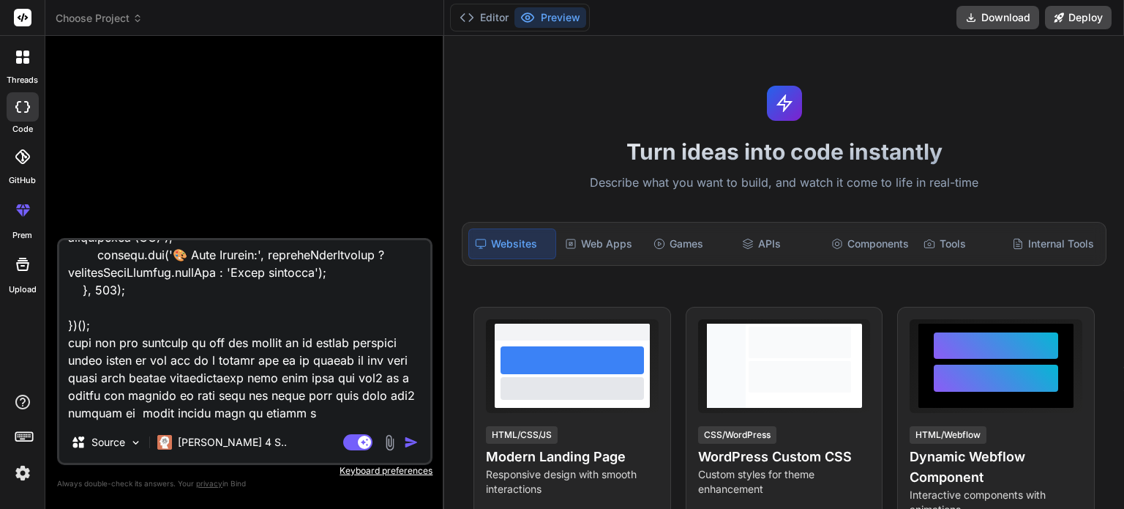
type textarea "x"
type textarea "// ==UserScript== // @name Enhanced WebRTC IP + GeoLocation Spoofing // @namesp…"
type textarea "x"
type textarea "// ==UserScript== // @name Enhanced WebRTC IP + GeoLocation Spoofing // @namesp…"
type textarea "x"
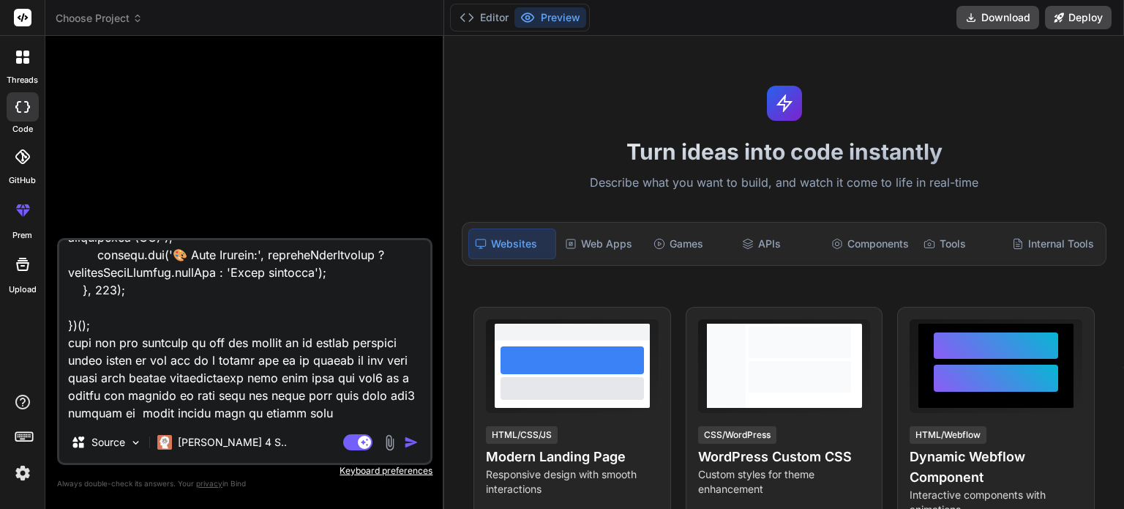
type textarea "// ==UserScript== // @name Enhanced WebRTC IP + GeoLocation Spoofing // @namesp…"
type textarea "x"
type textarea "// ==UserScript== // @name Enhanced WebRTC IP + GeoLocation Spoofing // @namesp…"
type textarea "x"
type textarea "// ==UserScript== // @name Enhanced WebRTC IP + GeoLocation Spoofing // @namesp…"
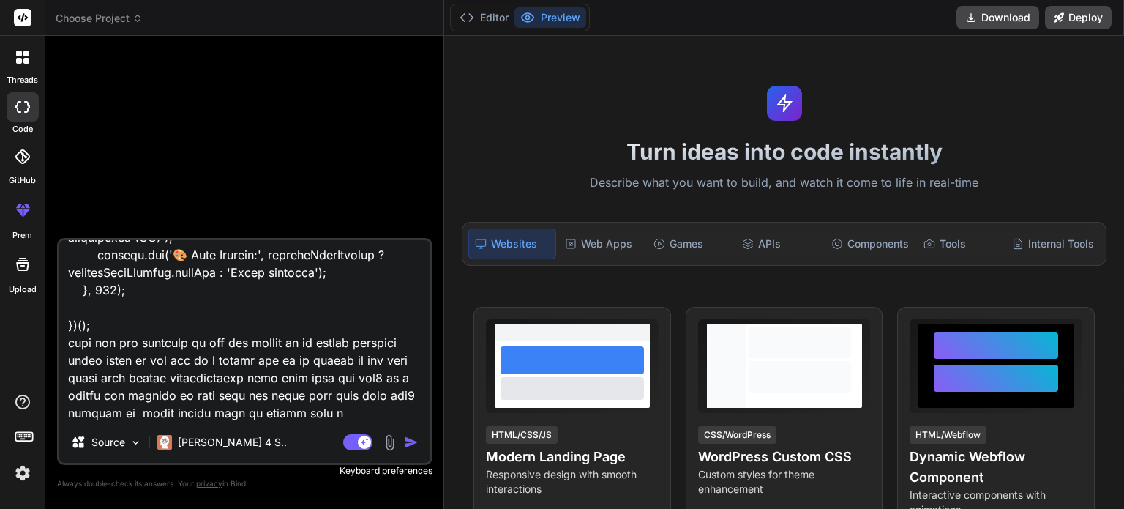
type textarea "x"
type textarea "// ==UserScript== // @name Enhanced WebRTC IP + GeoLocation Spoofing // @namesp…"
type textarea "x"
type textarea "// ==UserScript== // @name Enhanced WebRTC IP + GeoLocation Spoofing // @namesp…"
type textarea "x"
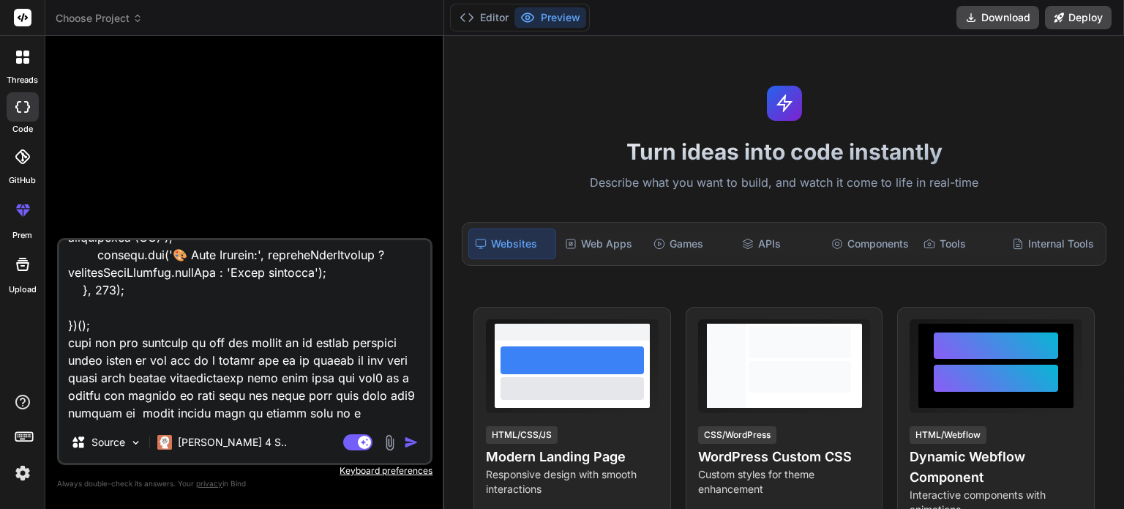
type textarea "// ==UserScript== // @name Enhanced WebRTC IP + GeoLocation Spoofing // @namesp…"
type textarea "x"
type textarea "// ==UserScript== // @name Enhanced WebRTC IP + GeoLocation Spoofing // @namesp…"
type textarea "x"
type textarea "// ==UserScript== // @name Enhanced WebRTC IP + GeoLocation Spoofing // @namesp…"
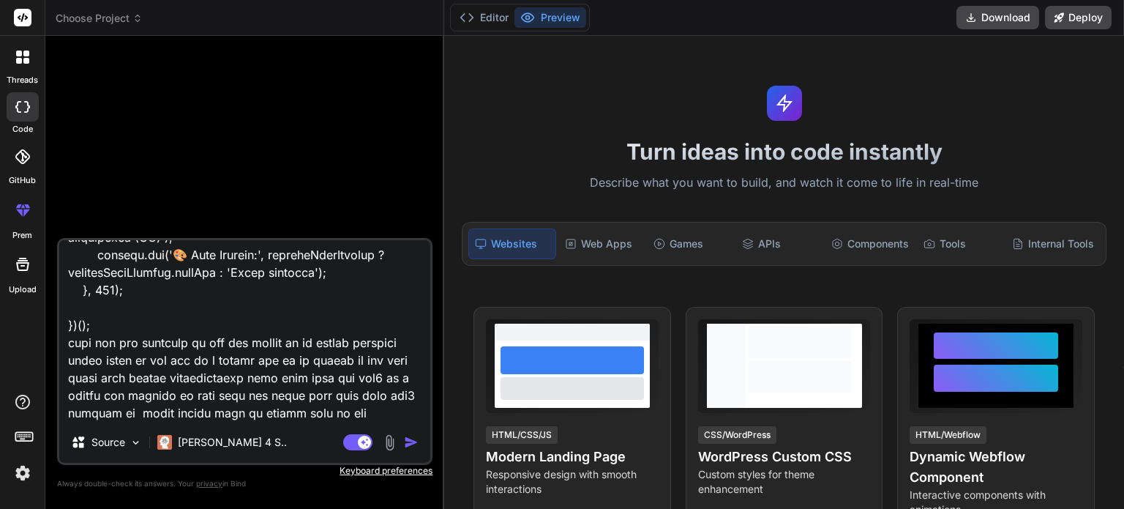
type textarea "x"
type textarea "// ==UserScript== // @name Enhanced WebRTC IP + GeoLocation Spoofing // @namesp…"
type textarea "x"
type textarea "// ==UserScript== // @name Enhanced WebRTC IP + GeoLocation Spoofing // @namesp…"
type textarea "x"
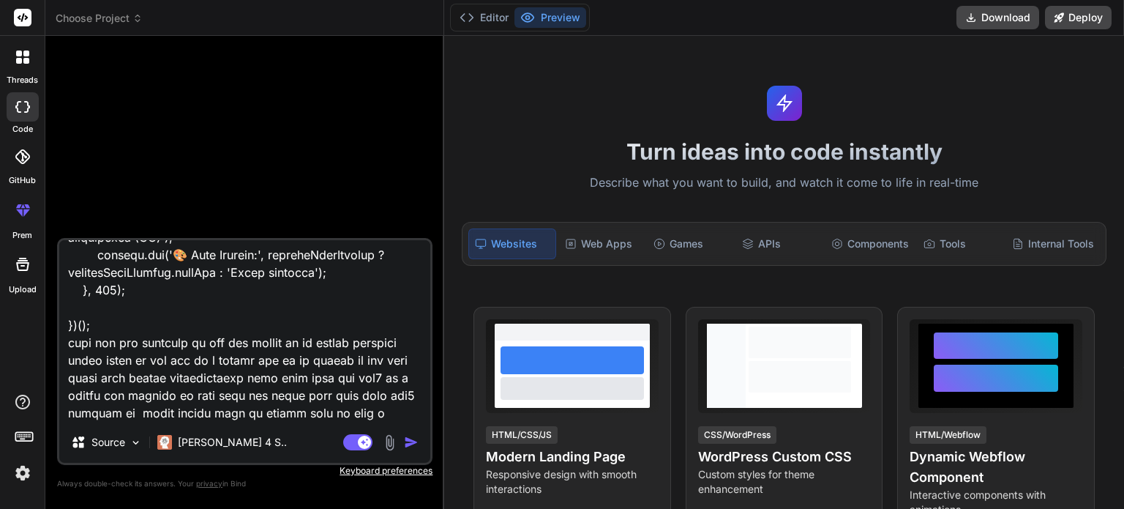
type textarea "// ==UserScript== // @name Enhanced WebRTC IP + GeoLocation Spoofing // @namesp…"
type textarea "x"
type textarea "// ==UserScript== // @name Enhanced WebRTC IP + GeoLocation Spoofing // @namesp…"
type textarea "x"
type textarea "// ==UserScript== // @name Enhanced WebRTC IP + GeoLocation Spoofing // @namesp…"
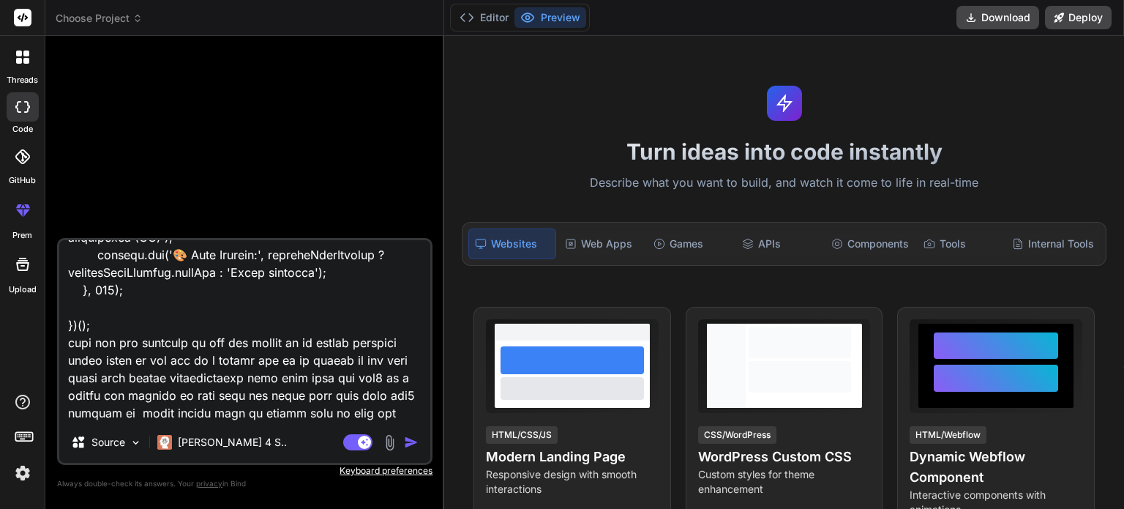
type textarea "x"
type textarea "// ==UserScript== // @name Enhanced WebRTC IP + GeoLocation Spoofing // @namesp…"
type textarea "x"
type textarea "// ==UserScript== // @name Enhanced WebRTC IP + GeoLocation Spoofing // @namesp…"
type textarea "x"
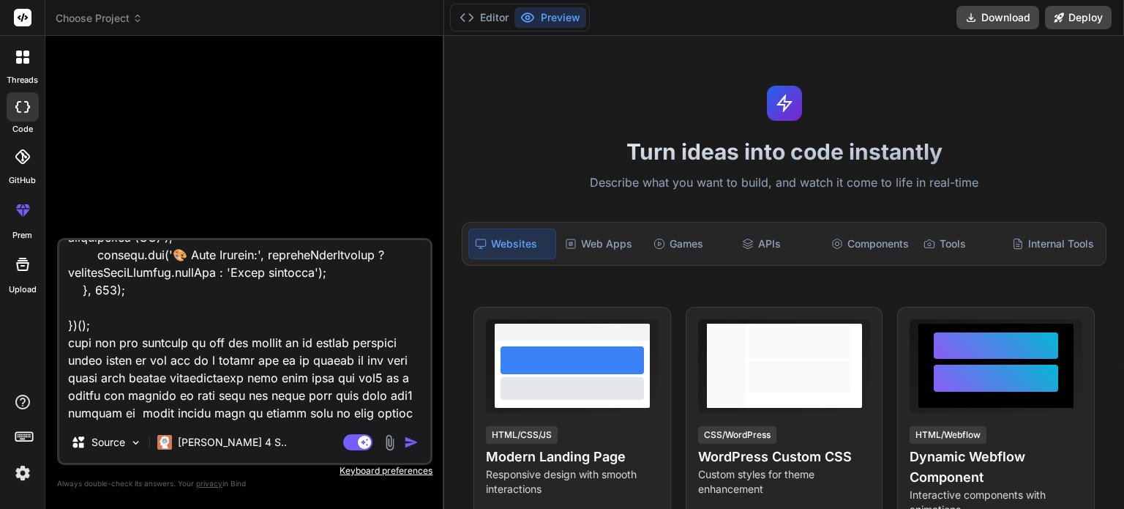
type textarea "// ==UserScript== // @name Enhanced WebRTC IP + GeoLocation Spoofing // @namesp…"
type textarea "x"
type textarea "// ==UserScript== // @name Enhanced WebRTC IP + GeoLocation Spoofing // @namesp…"
type textarea "x"
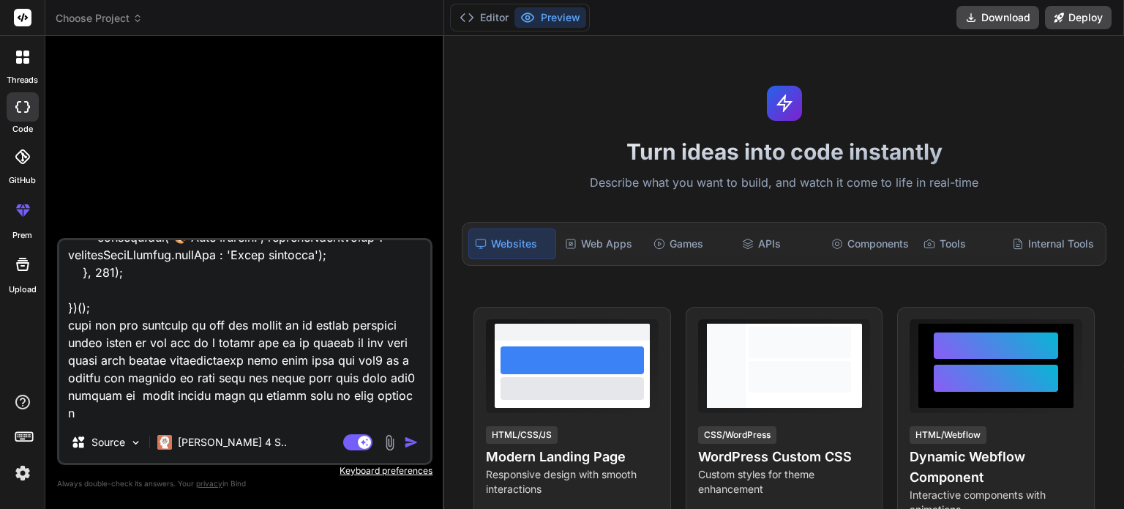
type textarea "// ==UserScript== // @name Enhanced WebRTC IP + GeoLocation Spoofing // @namesp…"
type textarea "x"
click at [326, 413] on textarea at bounding box center [244, 330] width 371 height 181
type textarea "// ==UserScript== // @name Enhanced WebRTC IP + GeoLocation Spoofing // @namesp…"
type textarea "x"
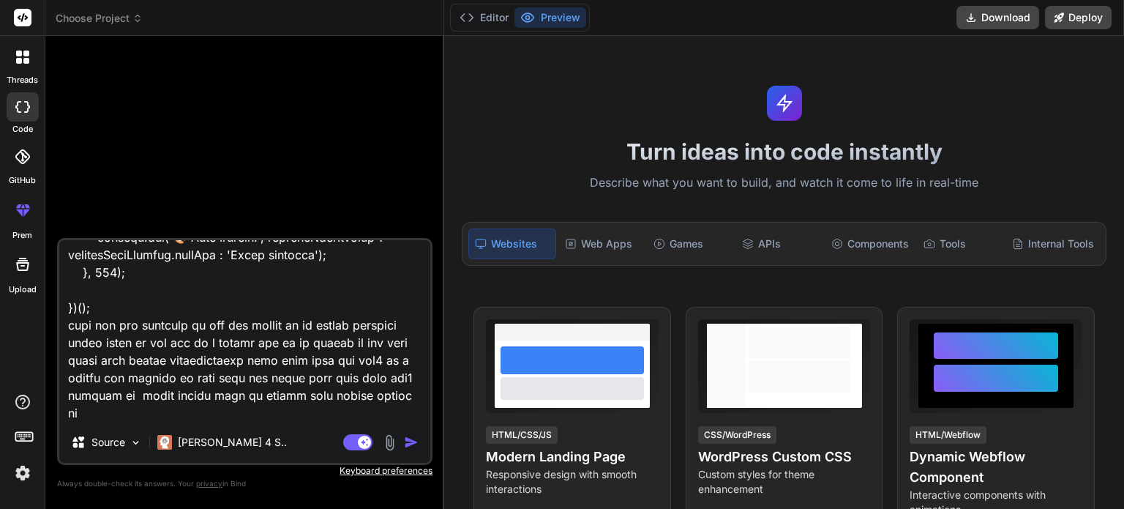
type textarea "// ==UserScript== // @name Enhanced WebRTC IP + GeoLocation Spoofing // @namesp…"
type textarea "x"
type textarea "// ==UserScript== // @name Enhanced WebRTC IP + GeoLocation Spoofing // @namesp…"
type textarea "x"
type textarea "// ==UserScript== // @name Enhanced WebRTC IP + GeoLocation Spoofing // @namesp…"
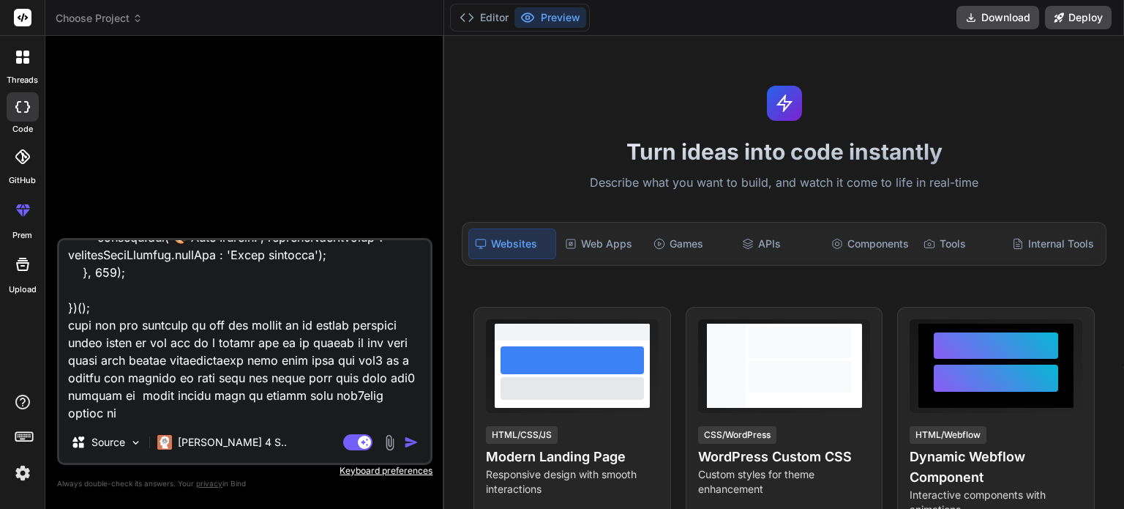
type textarea "x"
click at [395, 409] on textarea at bounding box center [244, 330] width 371 height 181
type textarea "// ==UserScript== // @name Enhanced WebRTC IP + GeoLocation Spoofing // @namesp…"
type textarea "x"
type textarea "// ==UserScript== // @name Enhanced WebRTC IP + GeoLocation Spoofing // @namesp…"
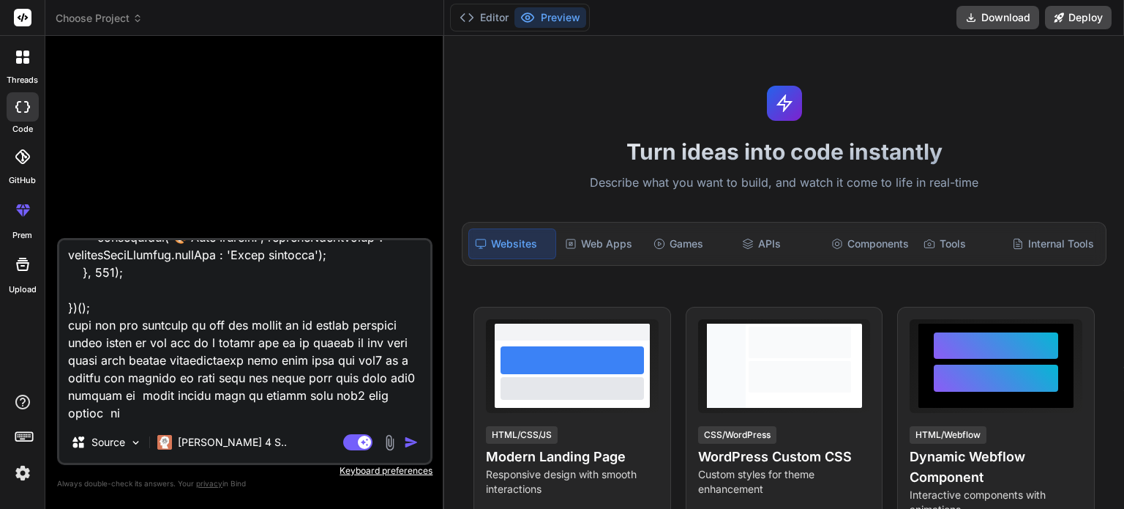
type textarea "x"
type textarea "// ==UserScript== // @name Enhanced WebRTC IP + GeoLocation Spoofing // @namesp…"
type textarea "x"
type textarea "// ==UserScript== // @name Enhanced WebRTC IP + GeoLocation Spoofing // @namesp…"
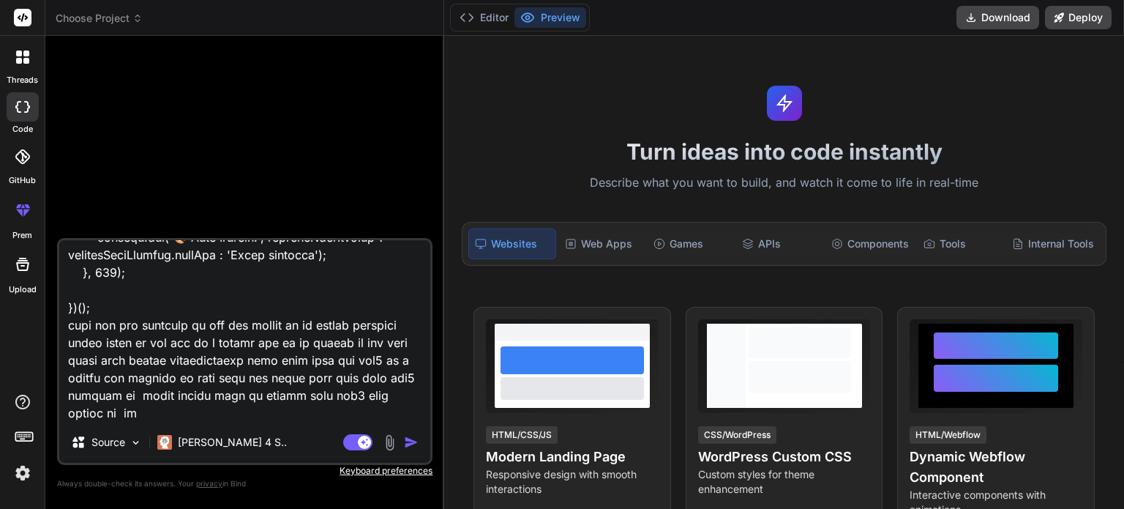
type textarea "x"
type textarea "// ==UserScript== // @name Enhanced WebRTC IP + GeoLocation Spoofing // @namesp…"
type textarea "x"
type textarea "// ==UserScript== // @name Enhanced WebRTC IP + GeoLocation Spoofing // @namesp…"
type textarea "x"
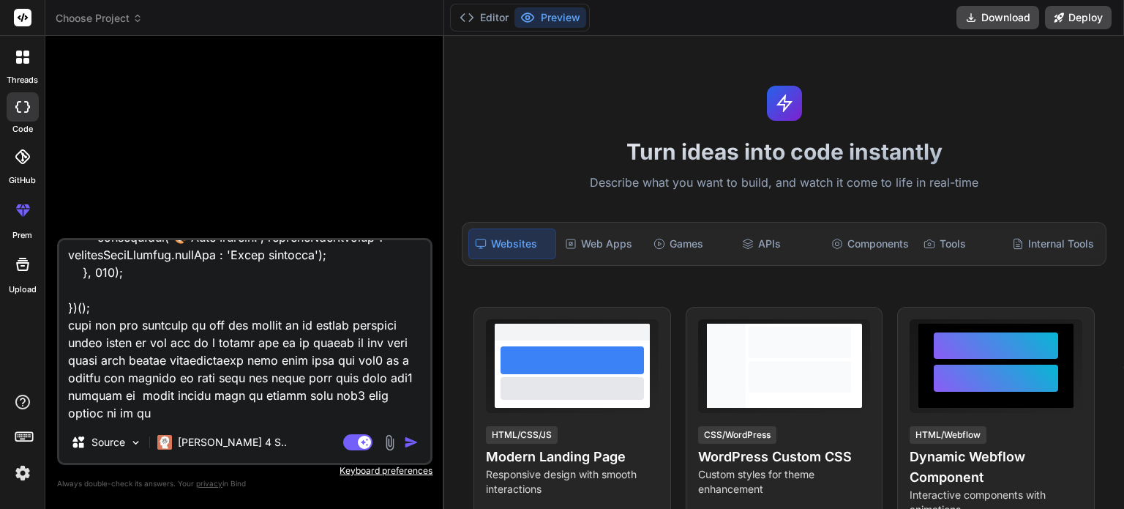
type textarea "// ==UserScript== // @name Enhanced WebRTC IP + GeoLocation Spoofing // @namesp…"
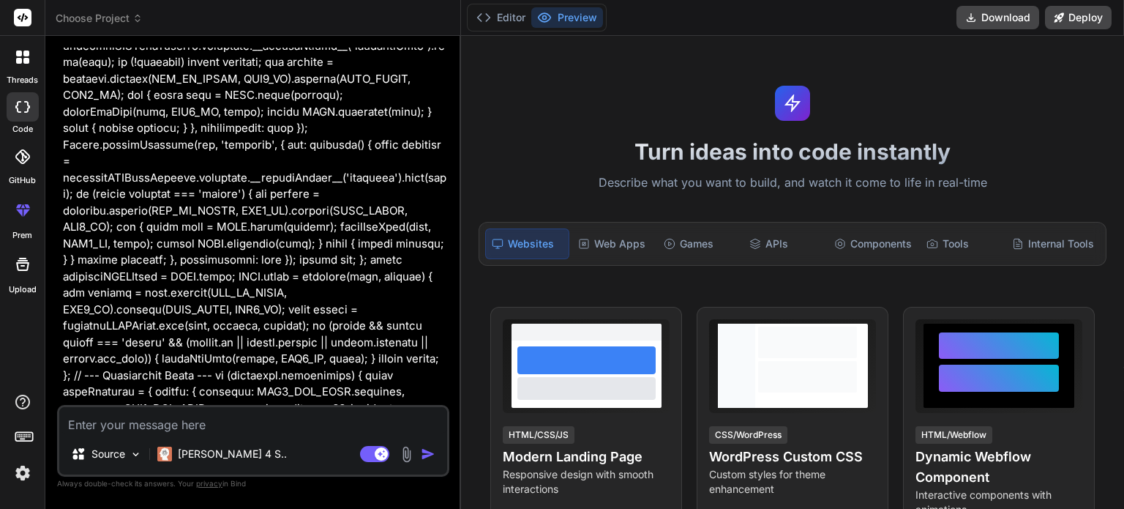
scroll to position [3732, 0]
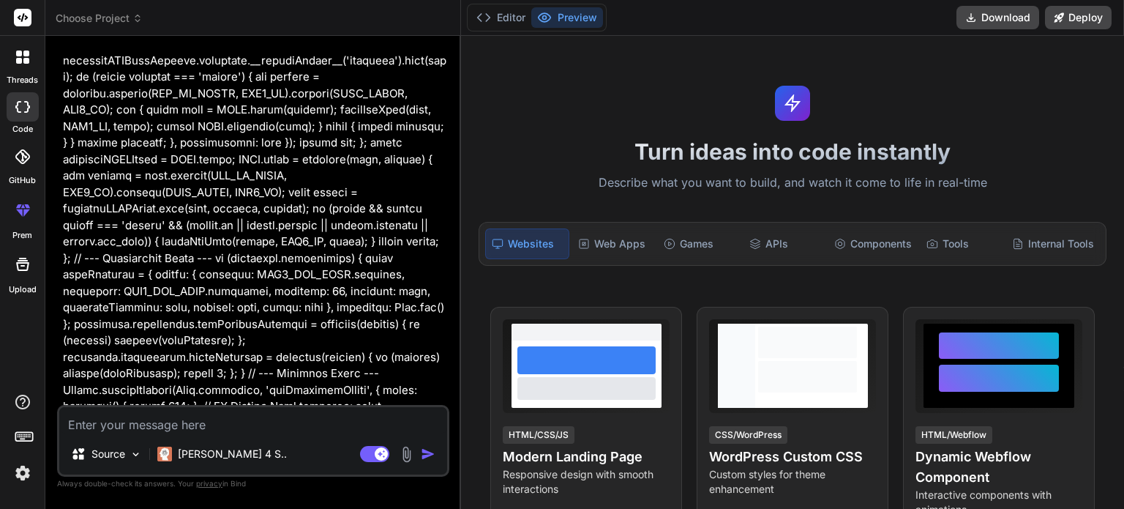
click at [133, 432] on textarea at bounding box center [253, 420] width 388 height 26
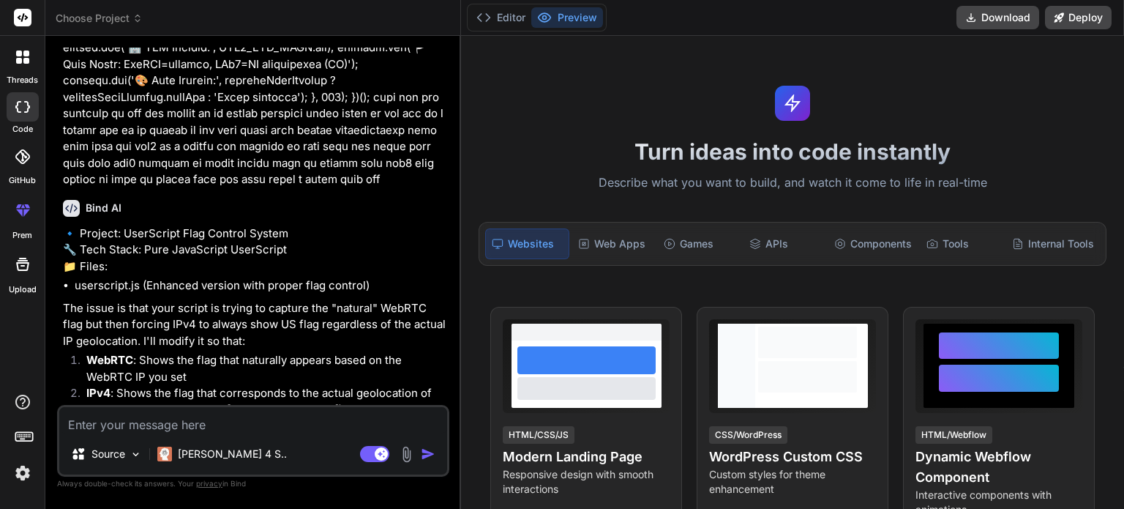
scroll to position [5642, 0]
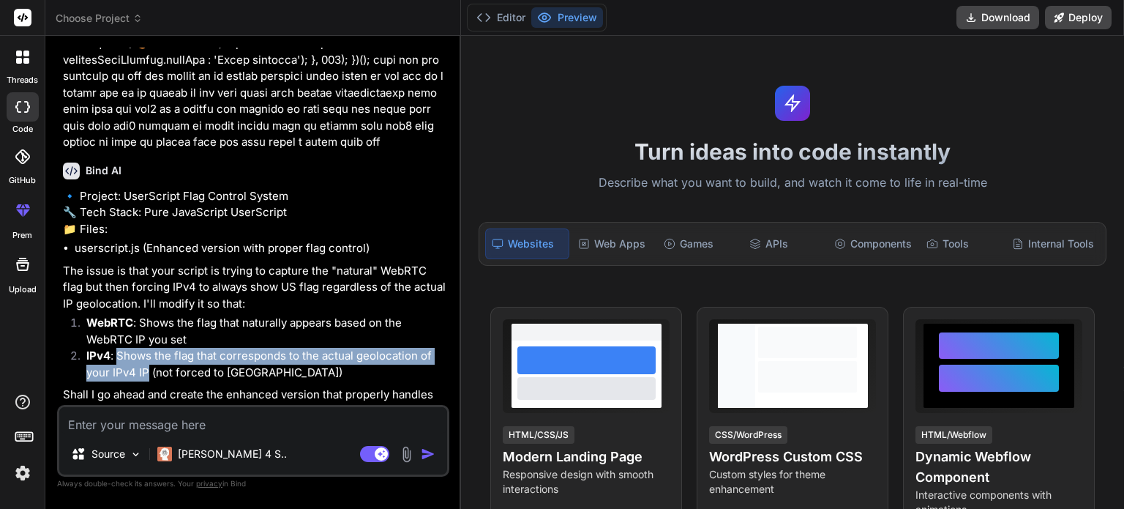
drag, startPoint x: 119, startPoint y: 333, endPoint x: 149, endPoint y: 348, distance: 34.4
click at [149, 348] on li "IPv4 : Shows the flag that corresponds to the actual geolocation of your IPv4 I…" at bounding box center [261, 364] width 372 height 33
copy li "Shows the flag that corresponds to the actual geolocation of your IPv4 IP"
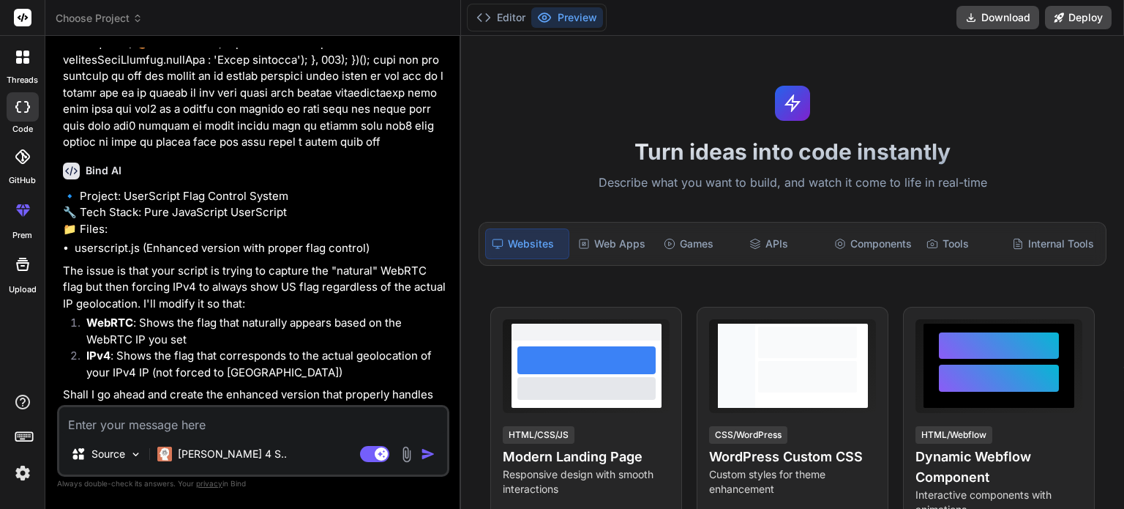
click at [146, 413] on textarea at bounding box center [253, 420] width 388 height 26
paste textarea "Shows the flag that corresponds to the actual geolocation of your IPv4 IP"
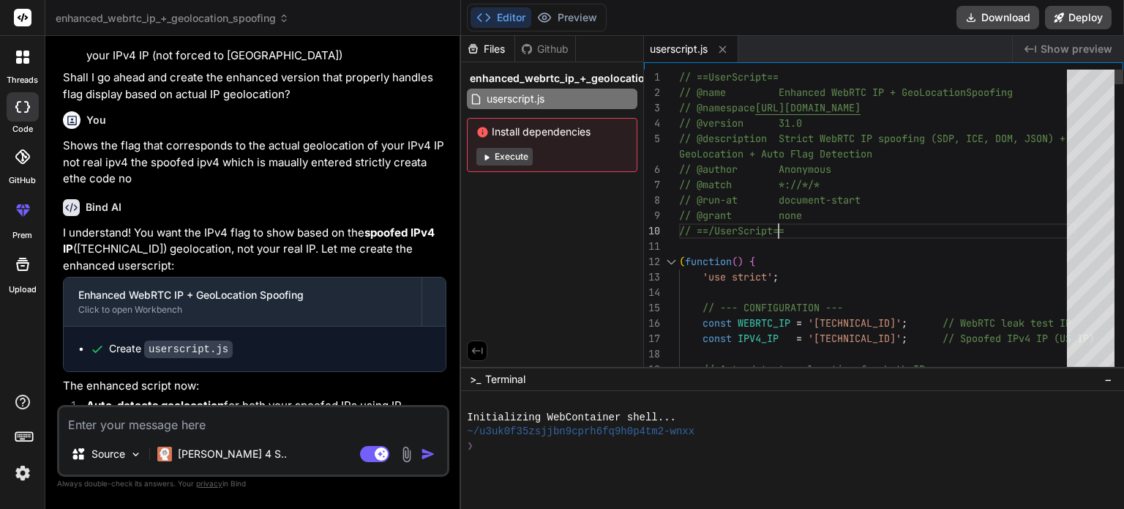
scroll to position [0, 0]
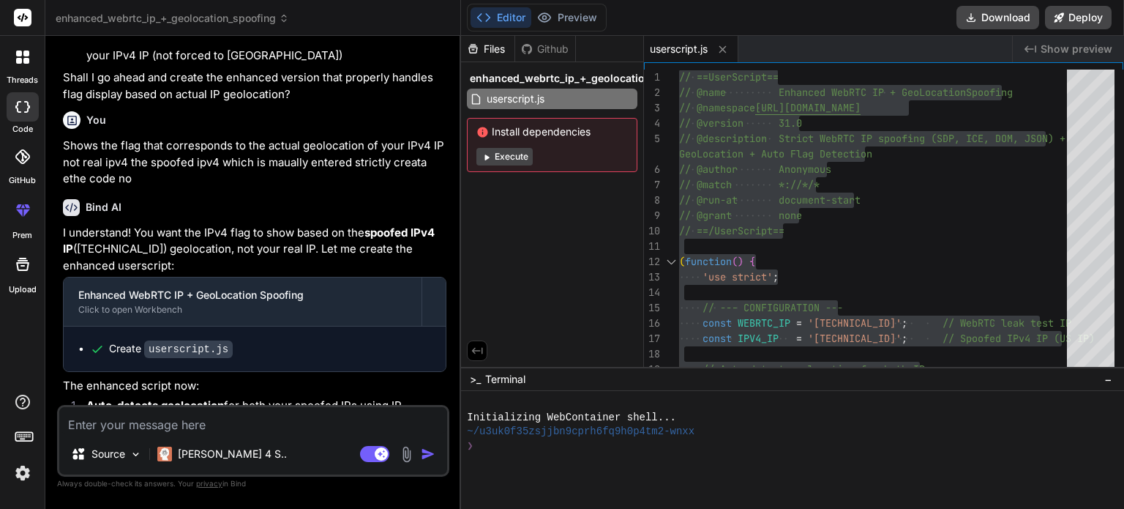
click at [202, 421] on textarea at bounding box center [253, 420] width 388 height 26
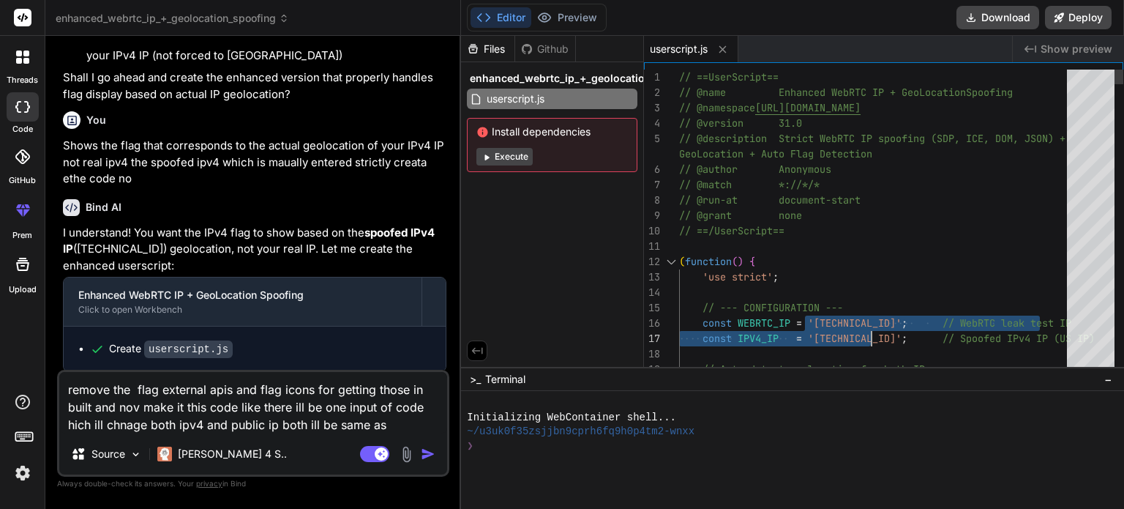
drag, startPoint x: 817, startPoint y: 323, endPoint x: 887, endPoint y: 324, distance: 70.3
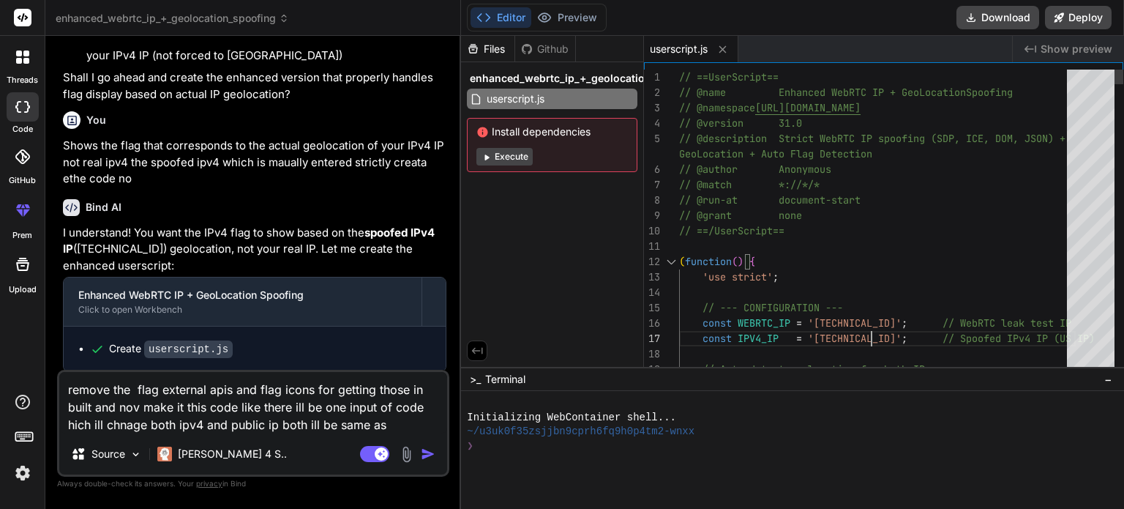
click at [394, 423] on textarea "remove the flag external apis and flag icons for getting those in built and nov…" at bounding box center [253, 402] width 388 height 61
paste textarea "[TECHNICAL_ID]"
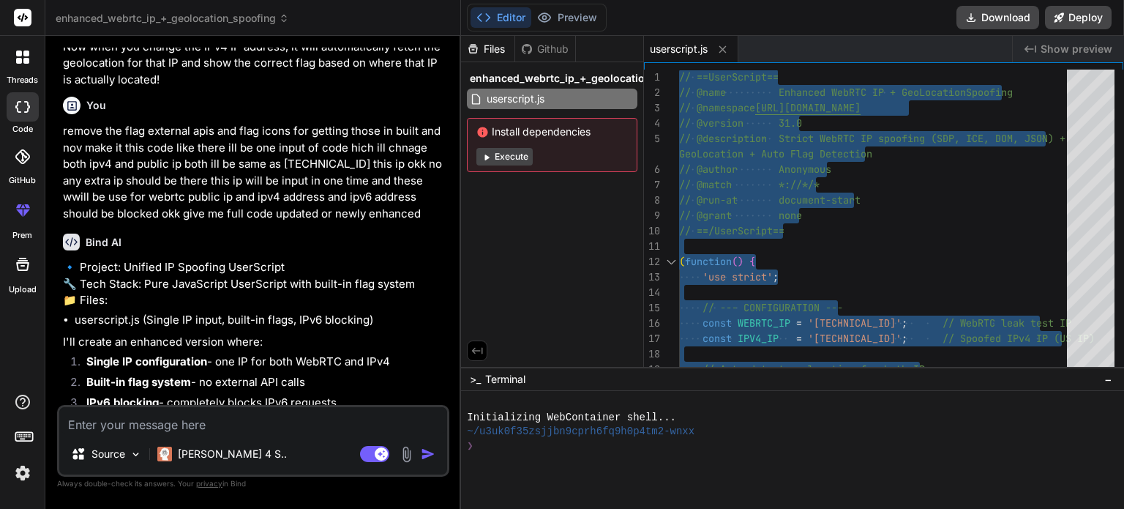
scroll to position [6566, 0]
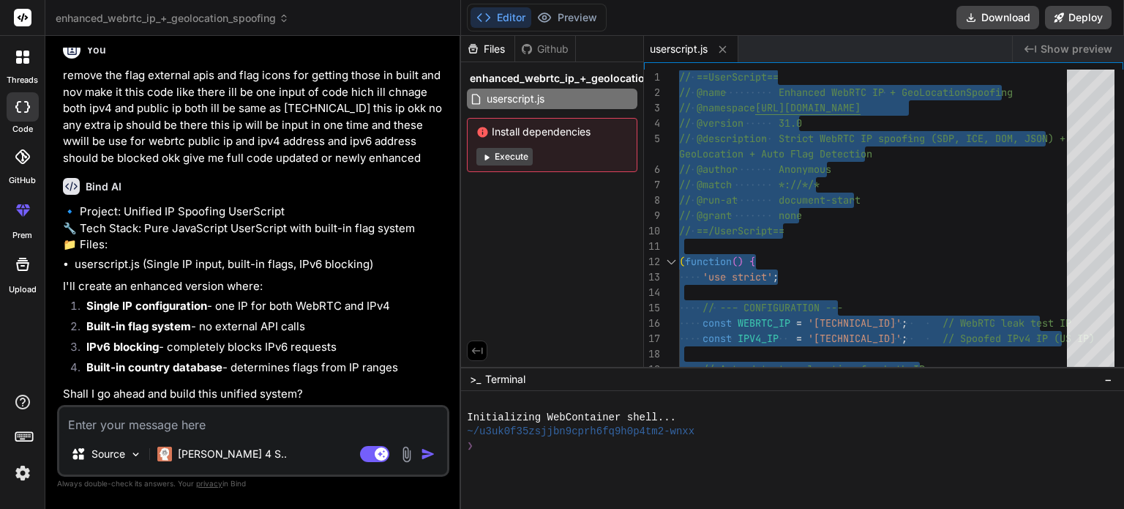
click at [114, 427] on textarea at bounding box center [253, 420] width 388 height 26
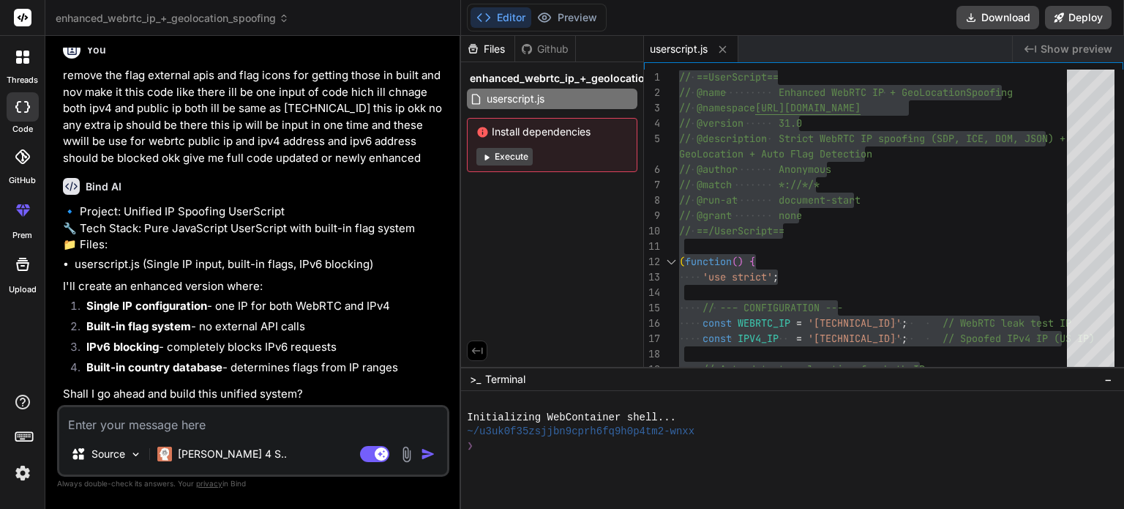
click at [114, 427] on textarea at bounding box center [253, 420] width 388 height 26
click at [108, 419] on textarea "ye" at bounding box center [253, 420] width 388 height 26
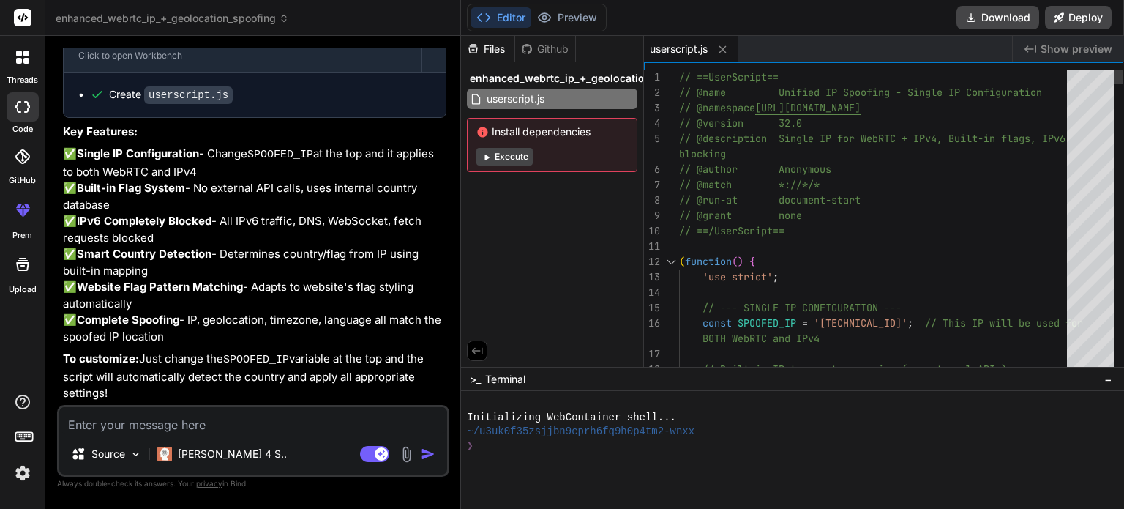
scroll to position [0, 0]
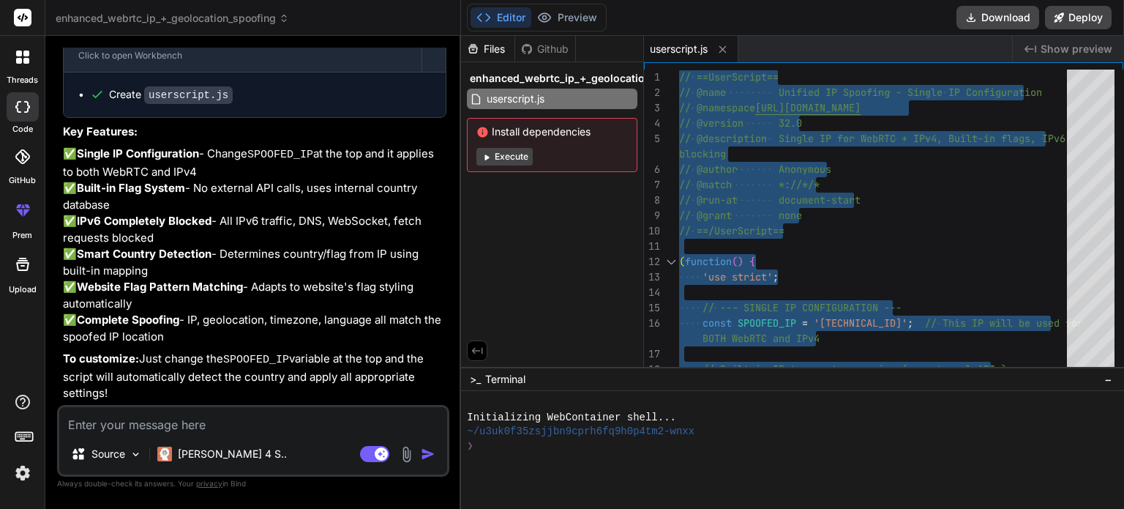
scroll to position [7113, 0]
click at [146, 427] on textarea at bounding box center [253, 420] width 388 height 26
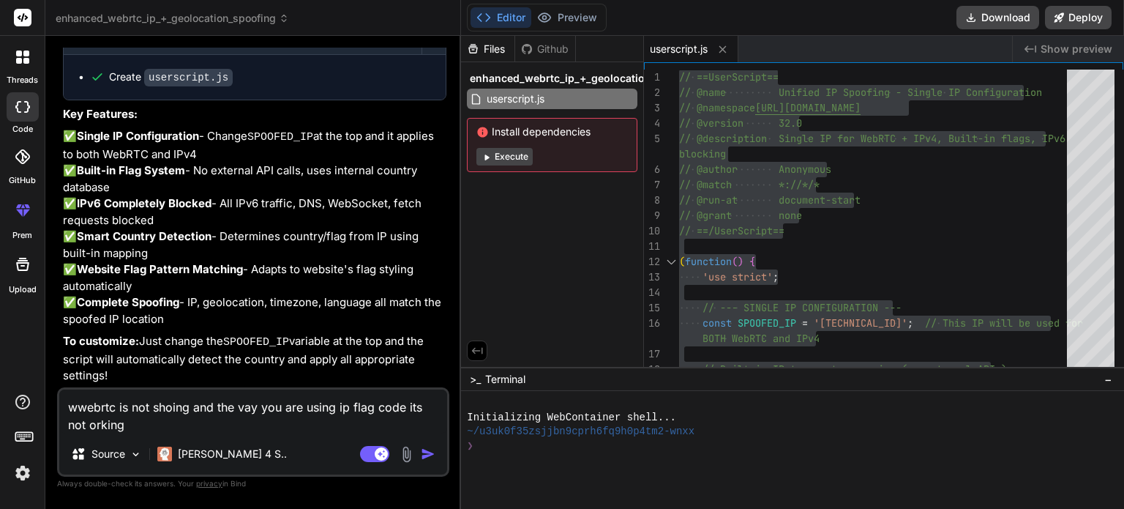
paste textarea "🎨 Loremips dolo sitamet: conse://adipiscingel.sed/doe/tempo/IN.utl Etdolor-MA-A…"
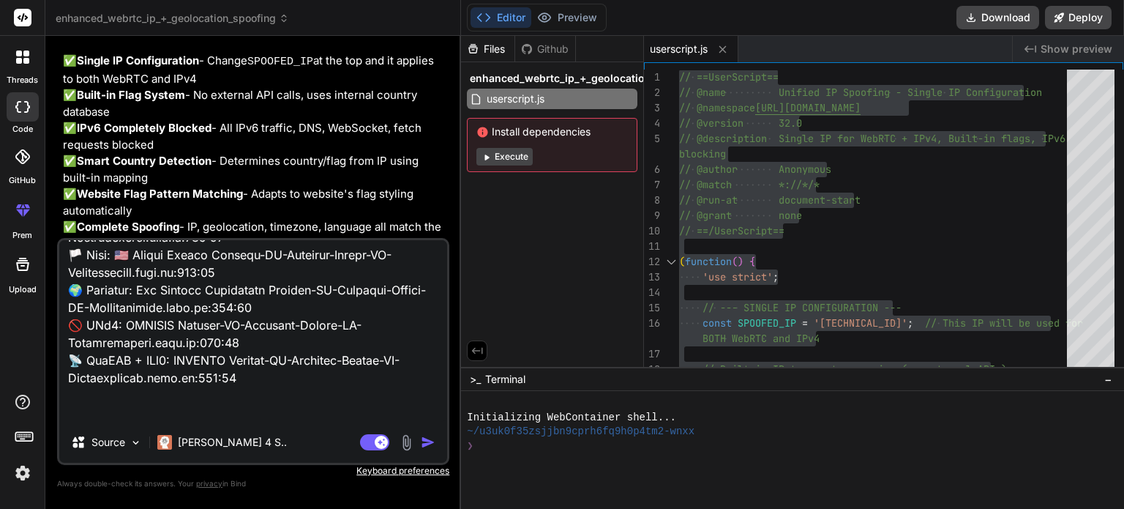
click at [320, 418] on textarea at bounding box center [253, 330] width 388 height 181
click at [401, 437] on img at bounding box center [406, 442] width 17 height 17
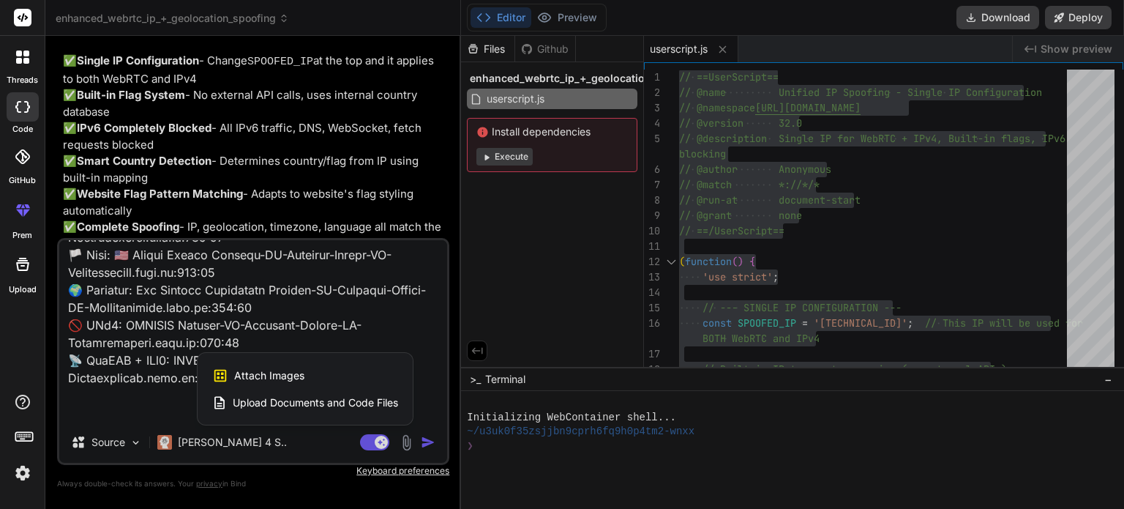
click at [337, 380] on div "Attach Images Image attachments are only supported in [PERSON_NAME] and Gemini …" at bounding box center [305, 375] width 186 height 28
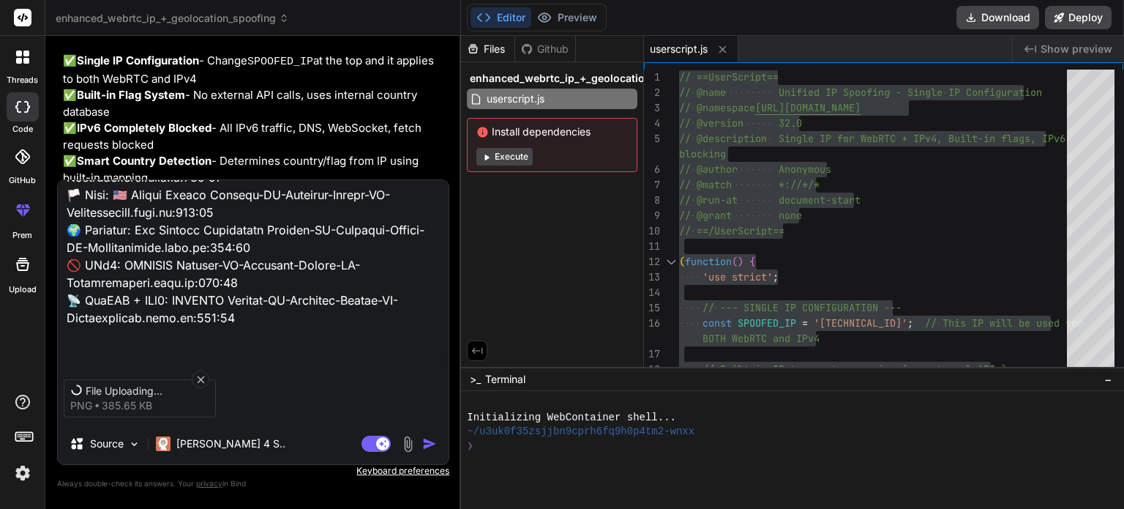
click at [228, 304] on textarea at bounding box center [253, 270] width 391 height 181
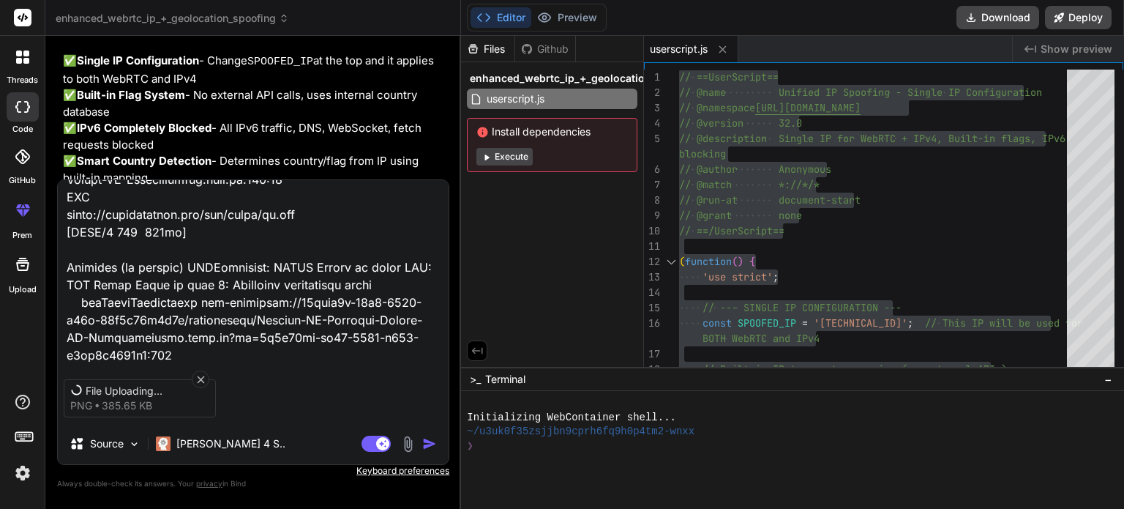
scroll to position [530, 0]
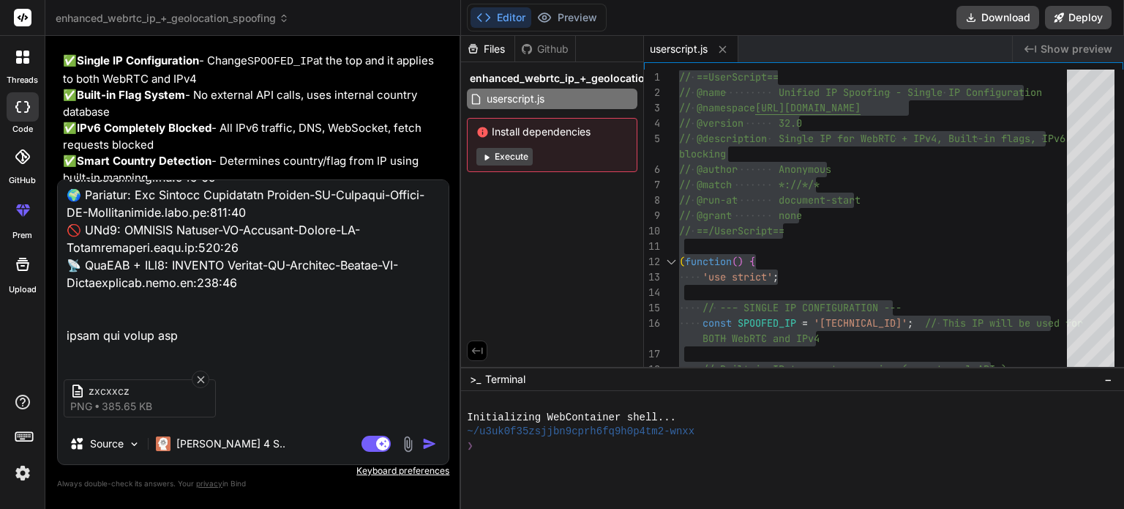
paste textarea "<img class="flag-icon" src="[URL][DOMAIN_NAME]" alt="United States flag" title=…"
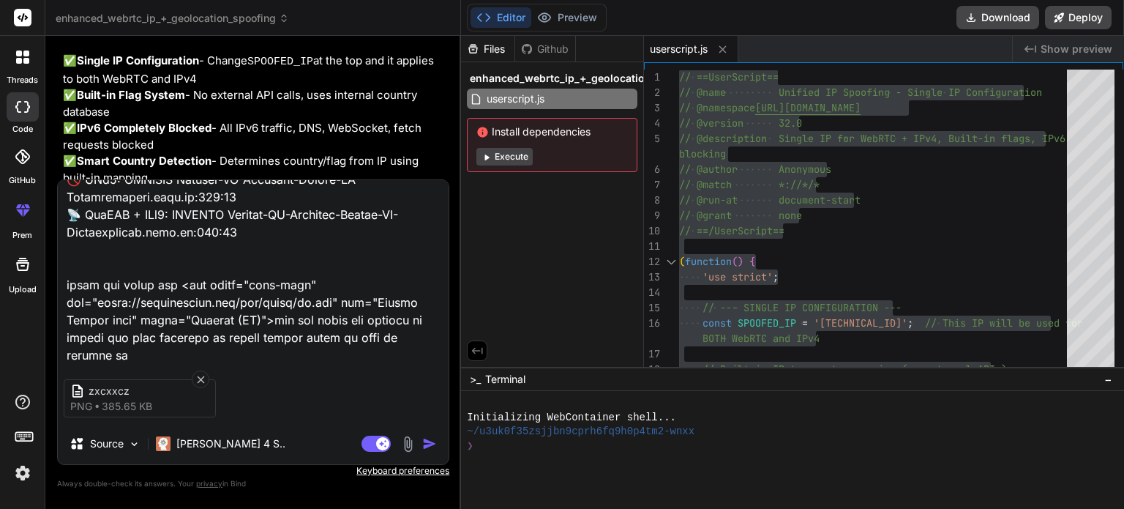
scroll to position [580, 0]
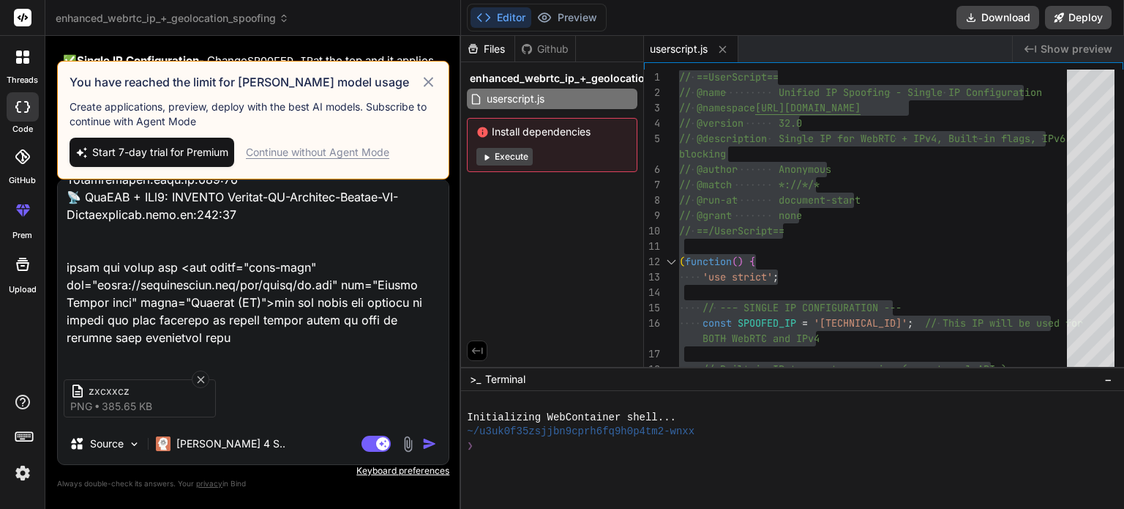
click at [259, 370] on div "zxcxxcz png 385.65 KB" at bounding box center [253, 397] width 391 height 61
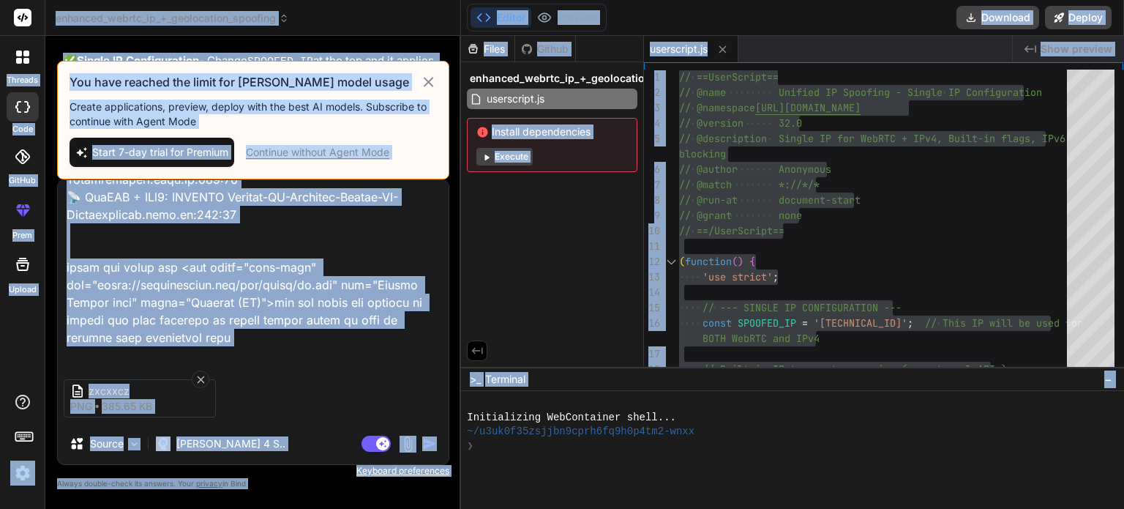
click at [244, 356] on textarea at bounding box center [253, 270] width 391 height 181
click at [244, 355] on textarea at bounding box center [253, 270] width 391 height 181
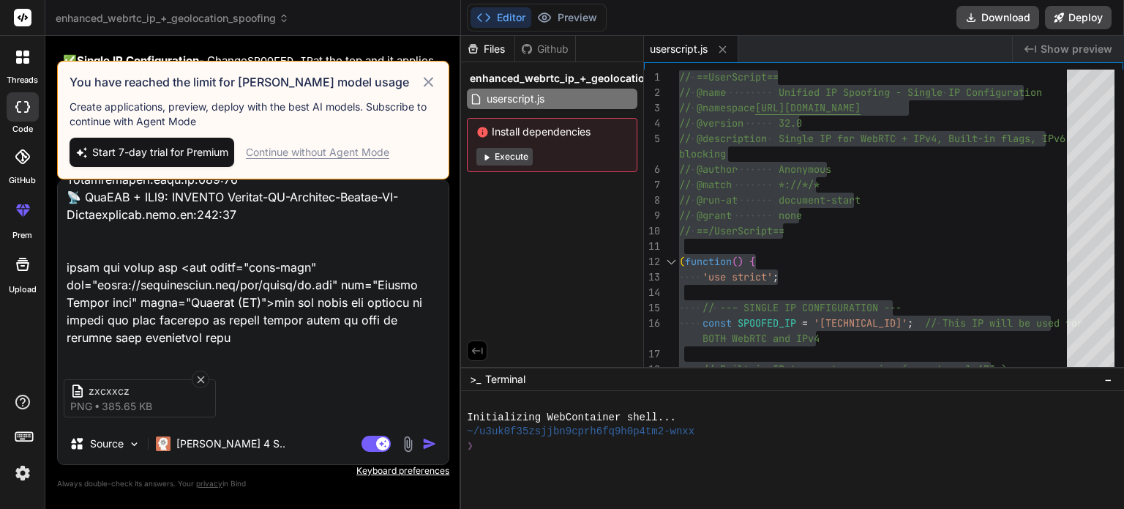
click at [233, 345] on textarea at bounding box center [253, 270] width 391 height 181
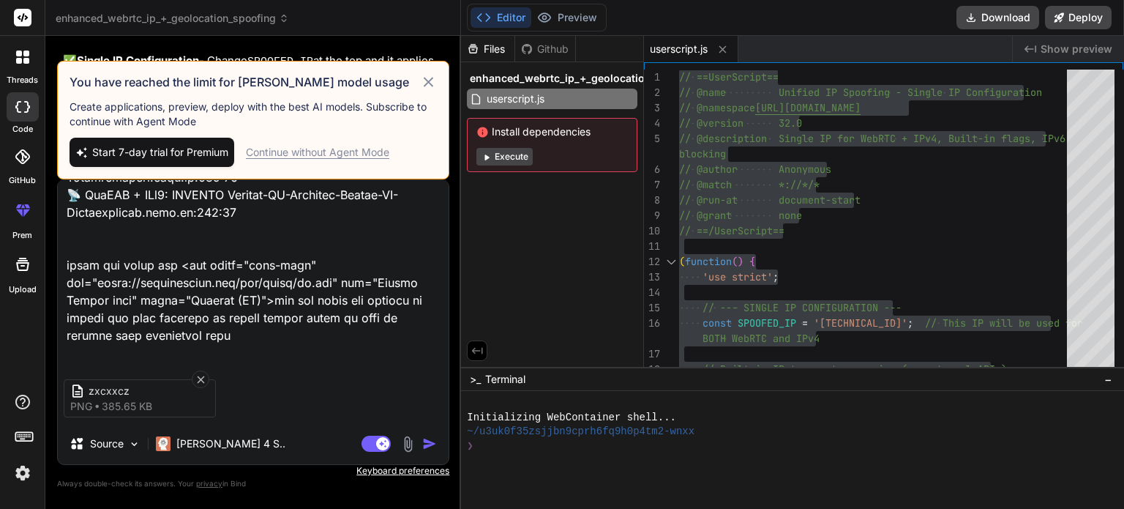
scroll to position [635, 0]
drag, startPoint x: 89, startPoint y: 285, endPoint x: 205, endPoint y: 334, distance: 125.3
click at [205, 334] on textarea at bounding box center [253, 270] width 391 height 181
